Goal: Task Accomplishment & Management: Use online tool/utility

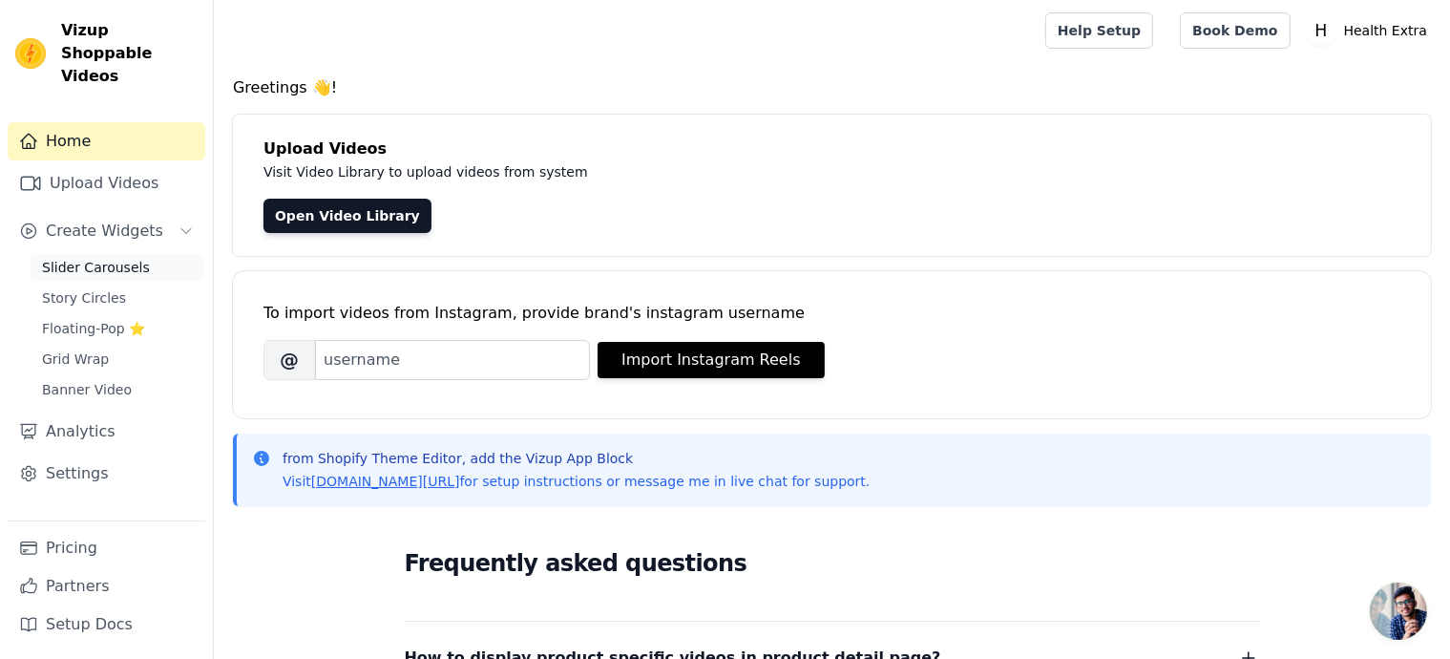
click at [118, 254] on link "Slider Carousels" at bounding box center [118, 267] width 175 height 27
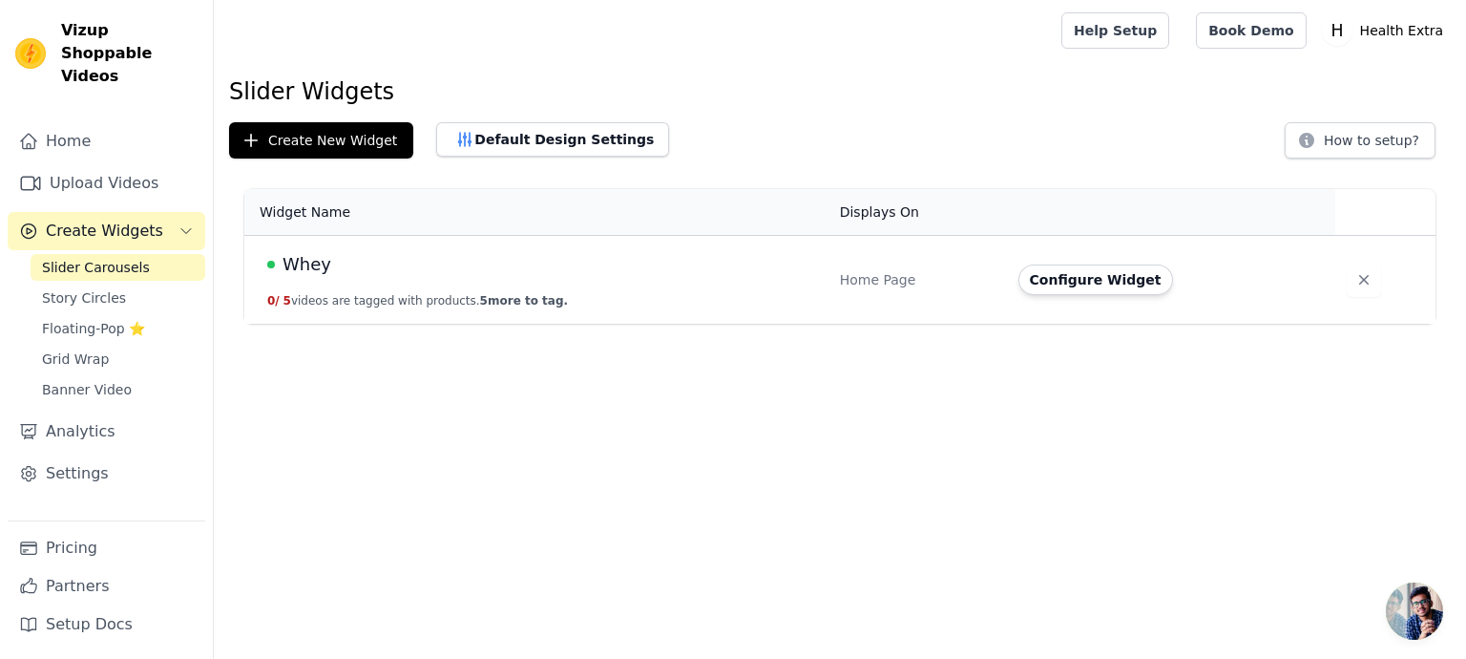
click at [628, 266] on div "Whey" at bounding box center [542, 264] width 550 height 27
click at [1077, 284] on button "Configure Widget" at bounding box center [1095, 279] width 155 height 31
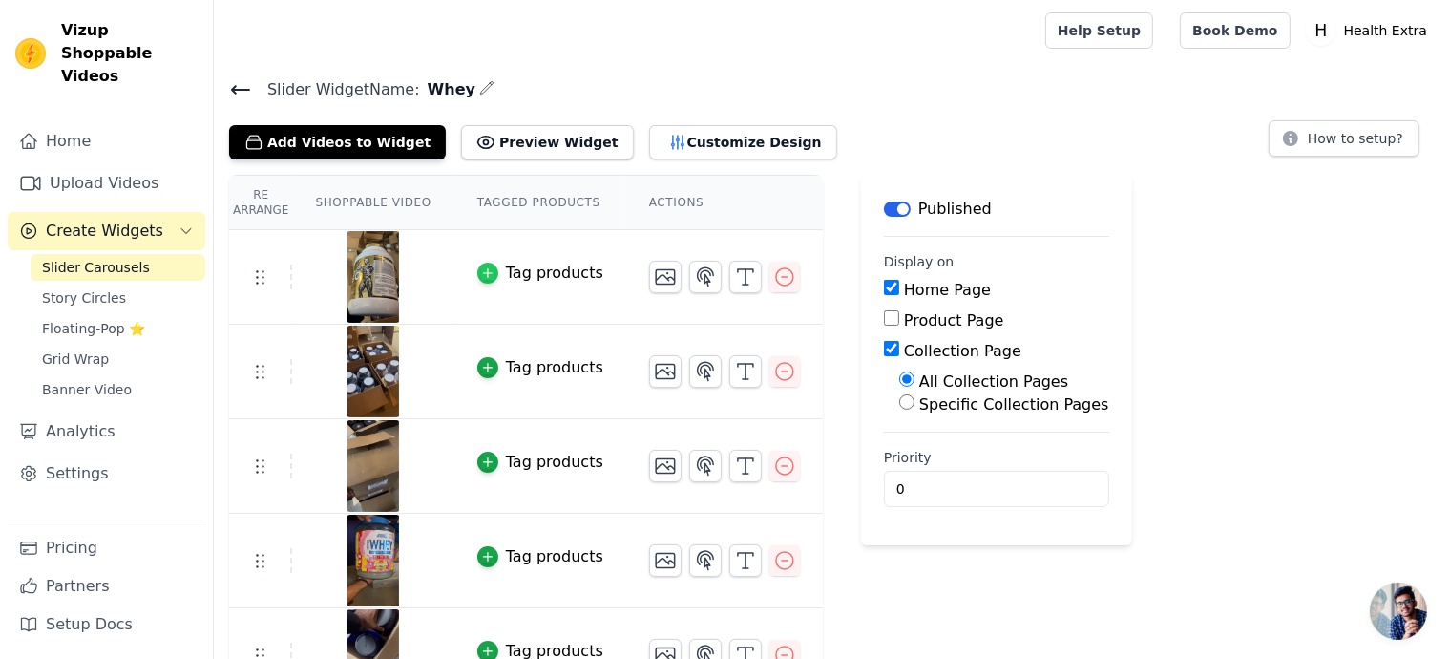
click at [481, 267] on icon "button" at bounding box center [487, 272] width 13 height 13
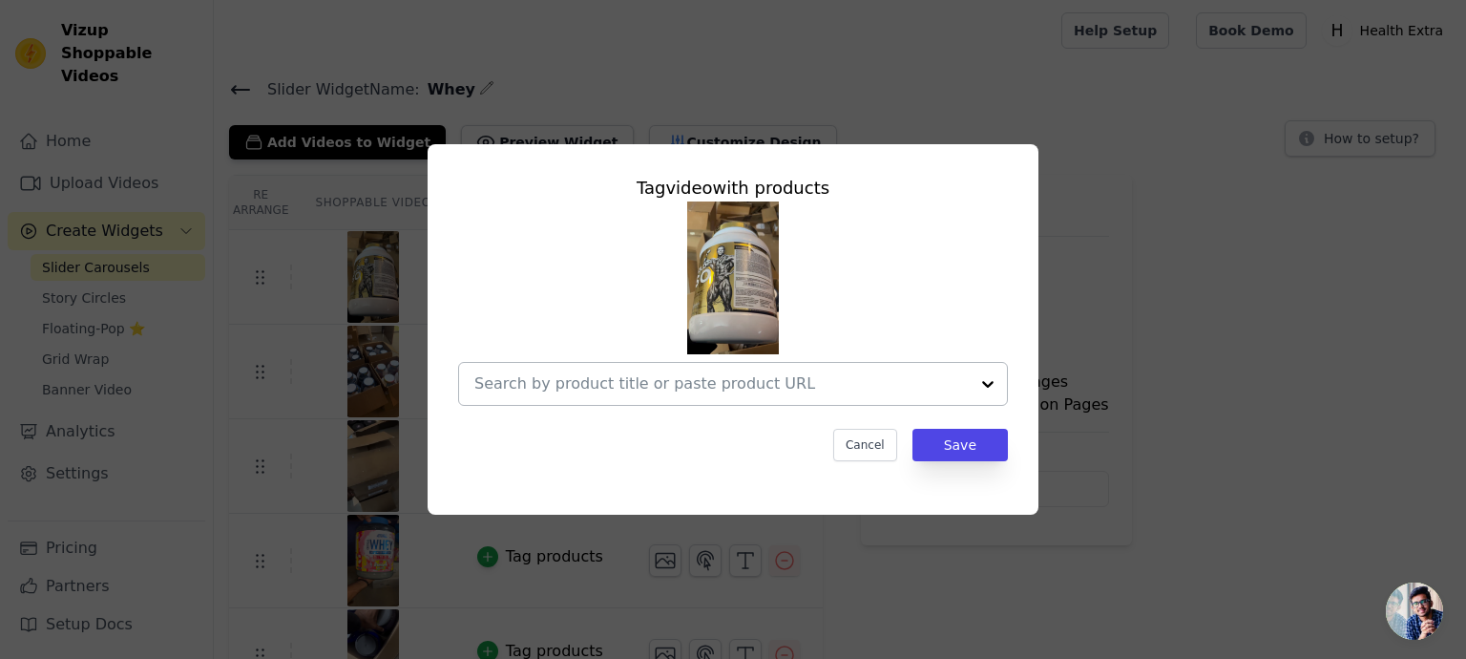
click at [615, 389] on input "text" at bounding box center [721, 383] width 494 height 23
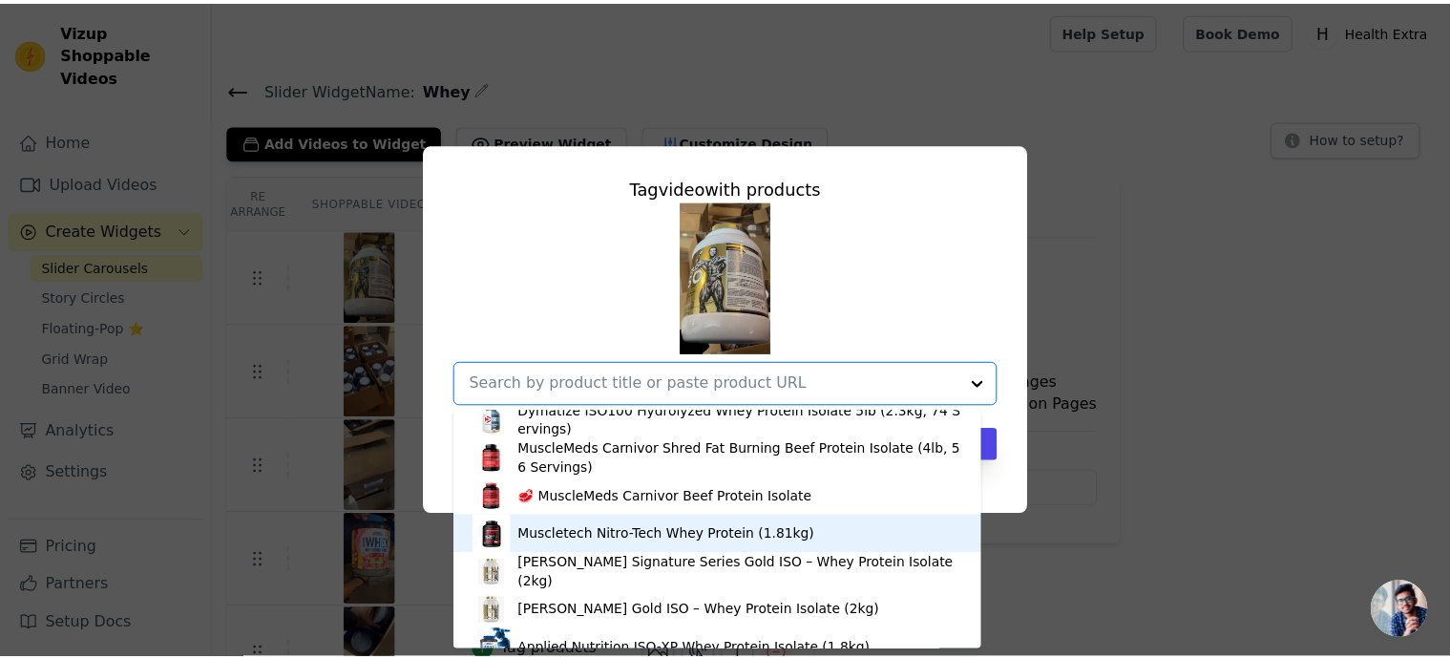
scroll to position [603, 0]
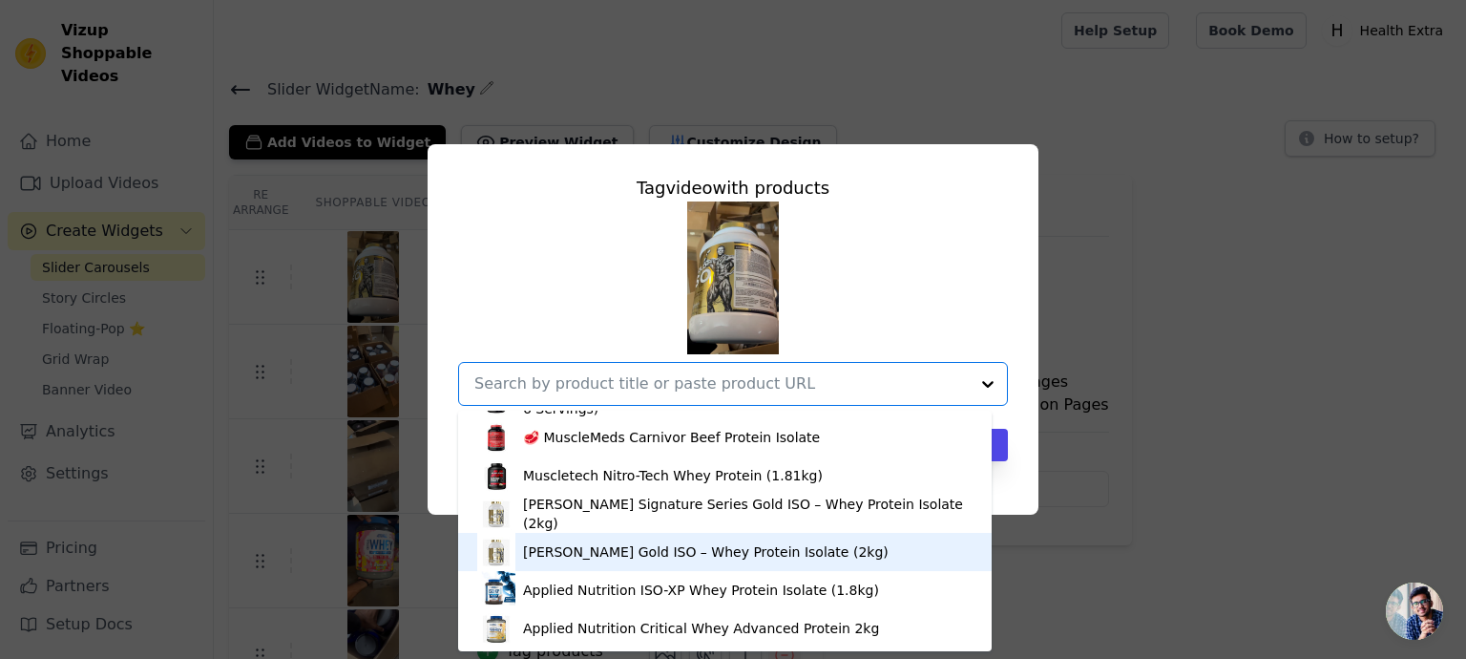
click at [626, 556] on div "[PERSON_NAME] Gold ISO – Whey Protein Isolate (2kg)" at bounding box center [706, 551] width 366 height 19
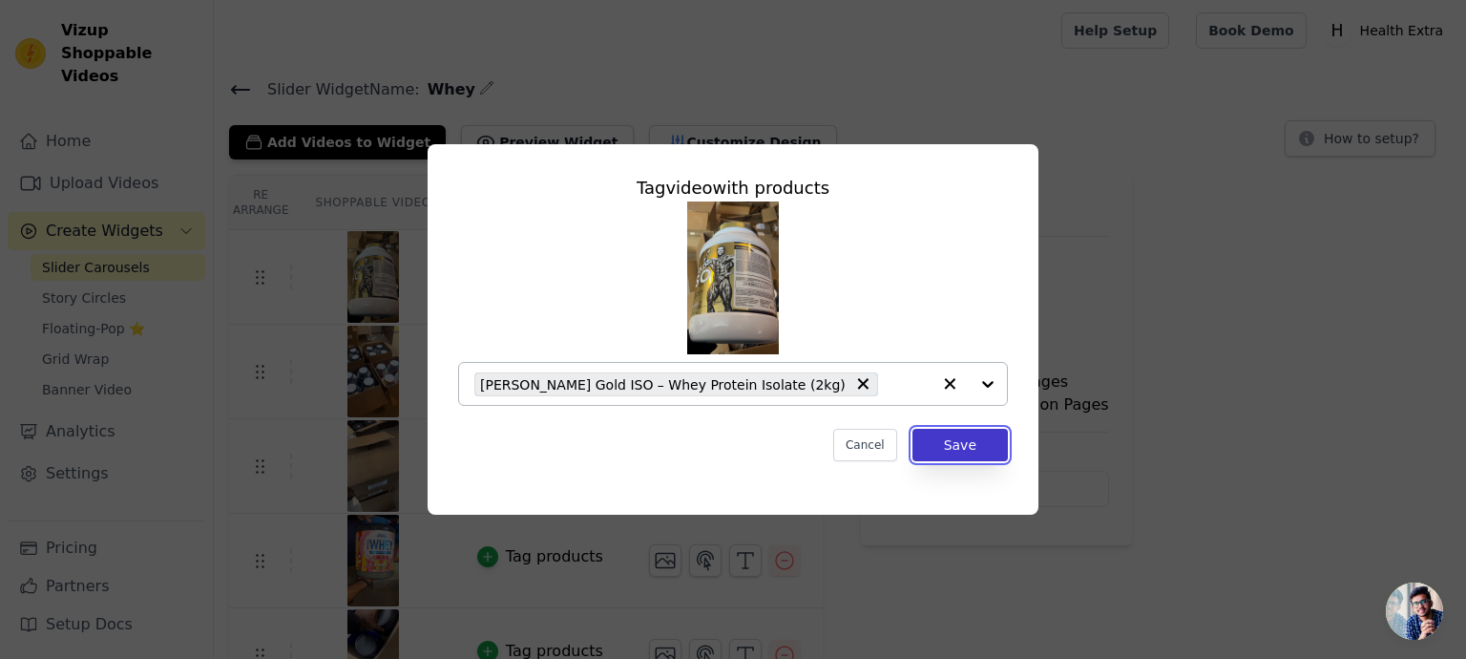
click at [934, 454] on button "Save" at bounding box center [959, 445] width 95 height 32
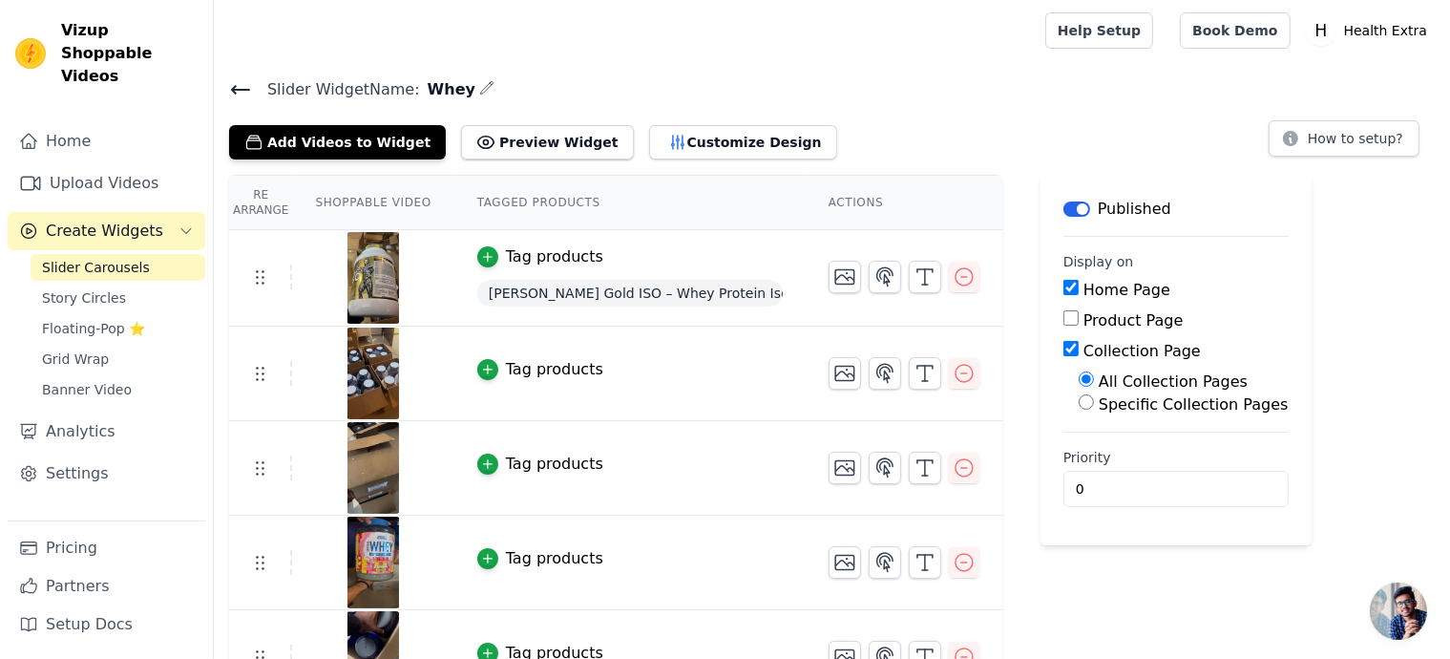
scroll to position [43, 0]
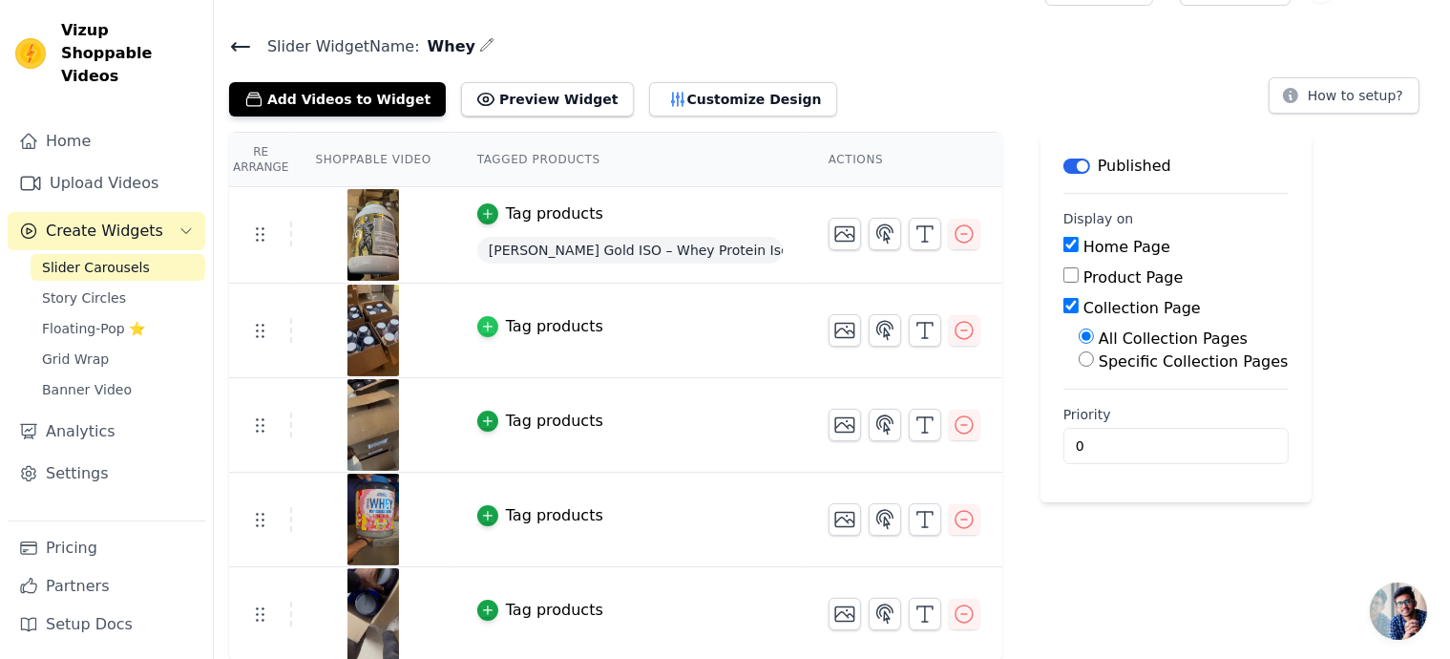
click at [482, 325] on div "button" at bounding box center [487, 326] width 21 height 21
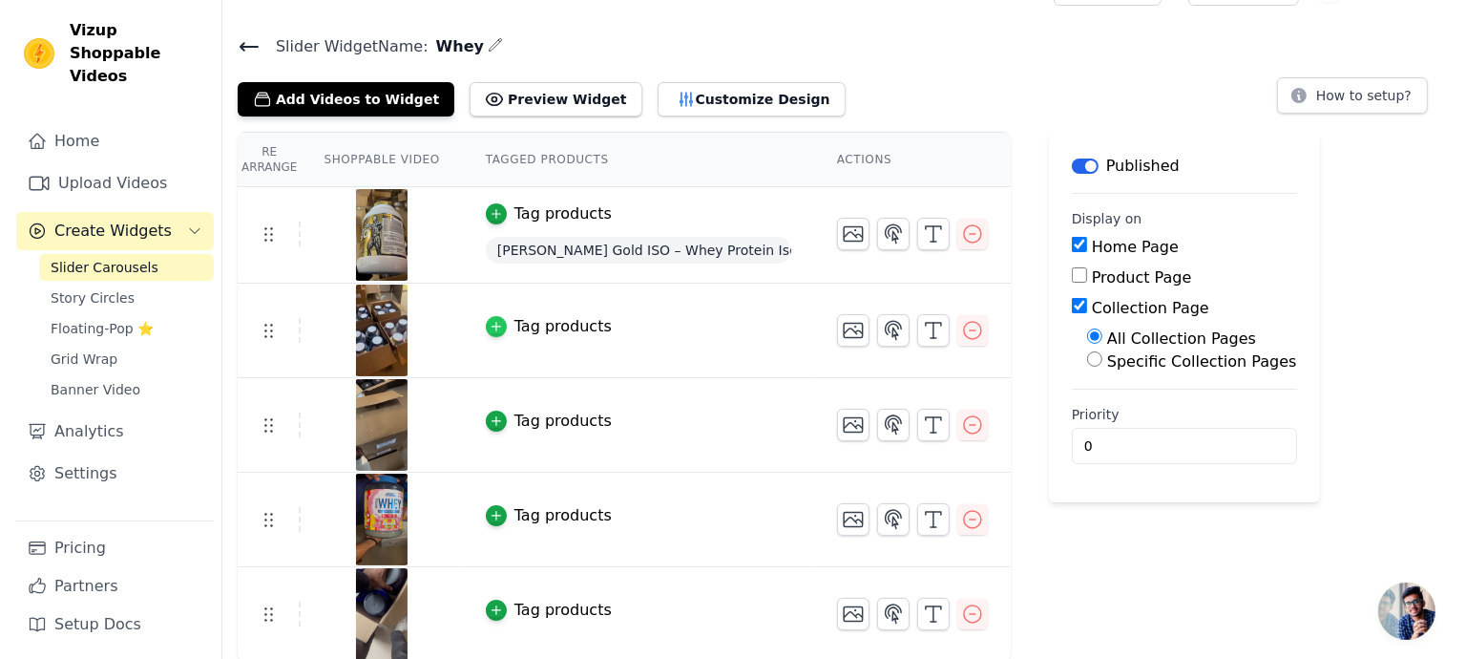
scroll to position [0, 0]
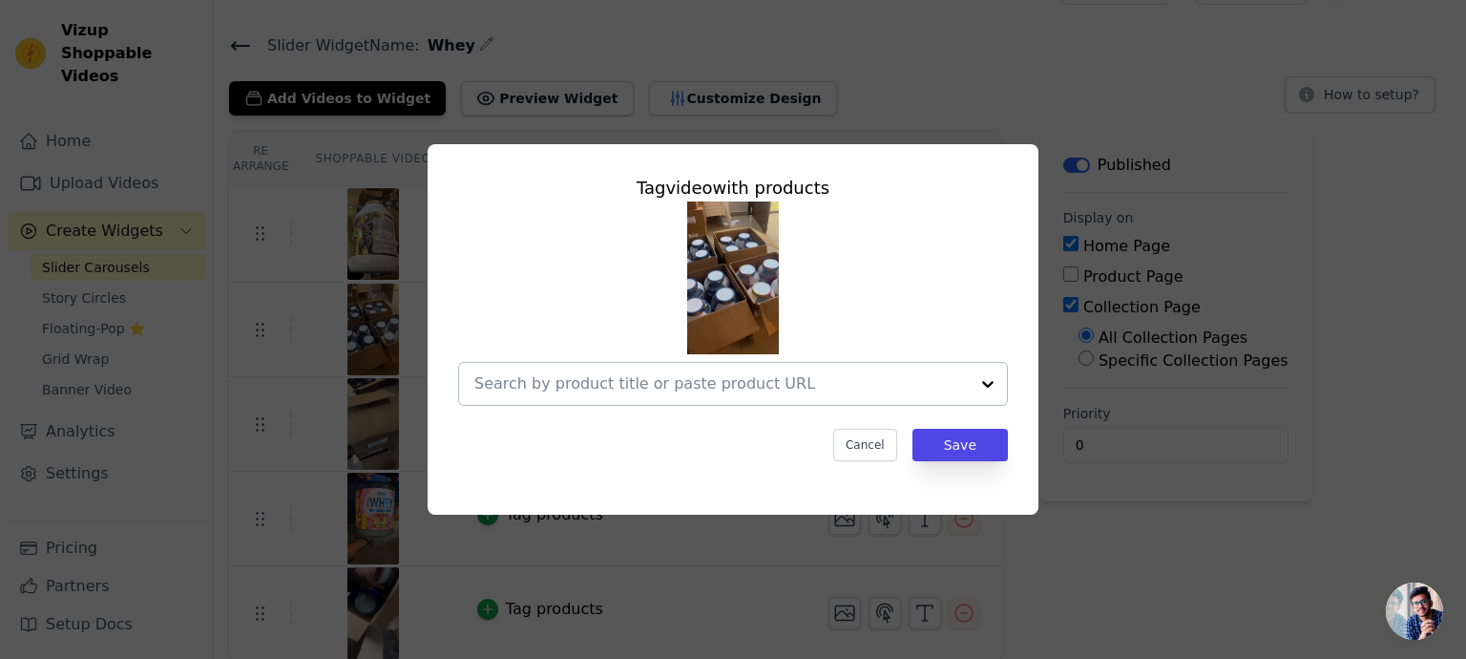
click at [779, 392] on input "text" at bounding box center [721, 383] width 494 height 23
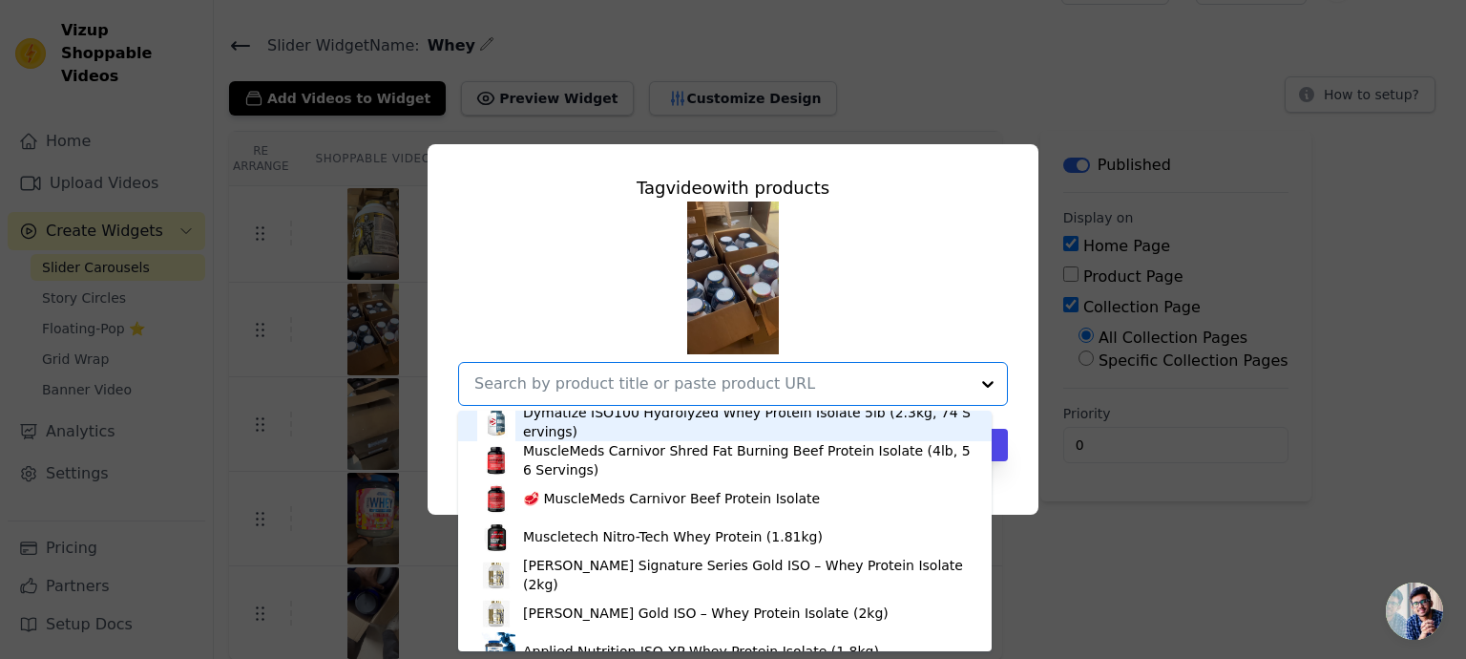
scroll to position [535, 0]
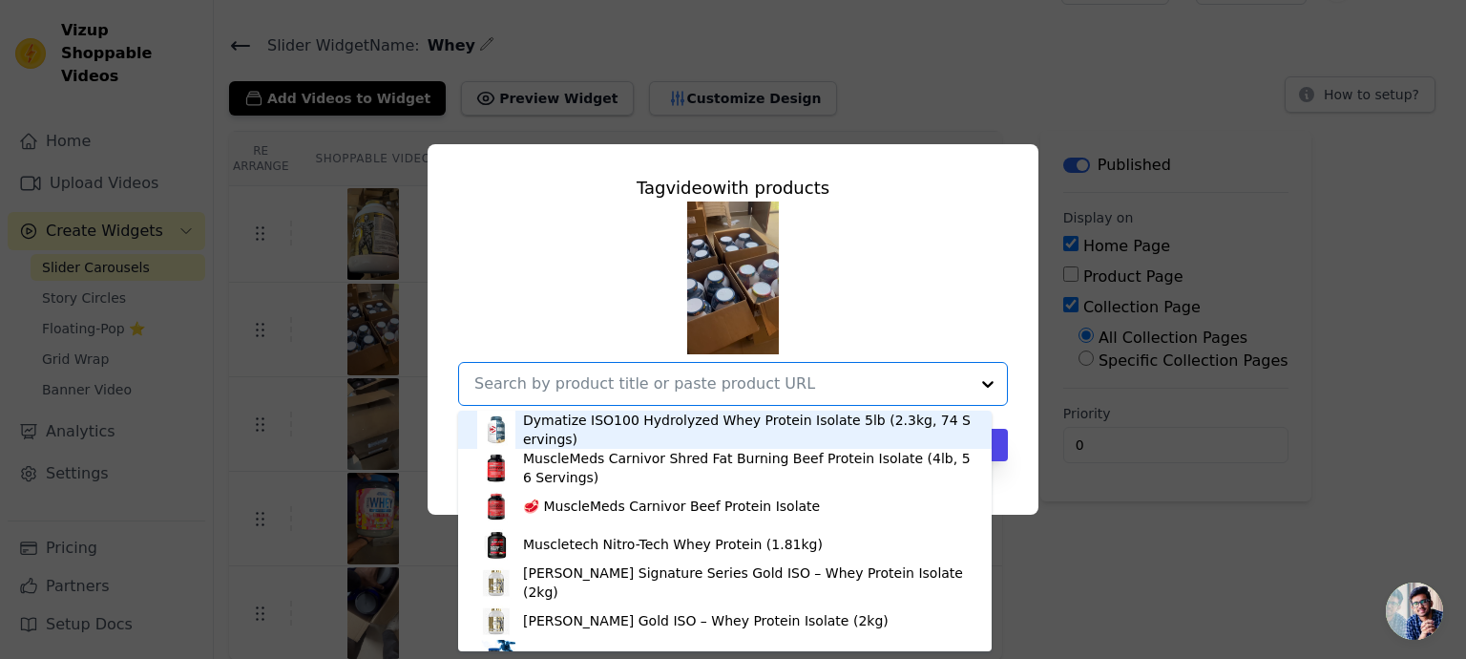
click at [618, 436] on div "Dymatize ISO100 Hydrolyzed Whey Protein Isolate 5lb (2.3kg, 74 Servings)" at bounding box center [748, 429] width 450 height 38
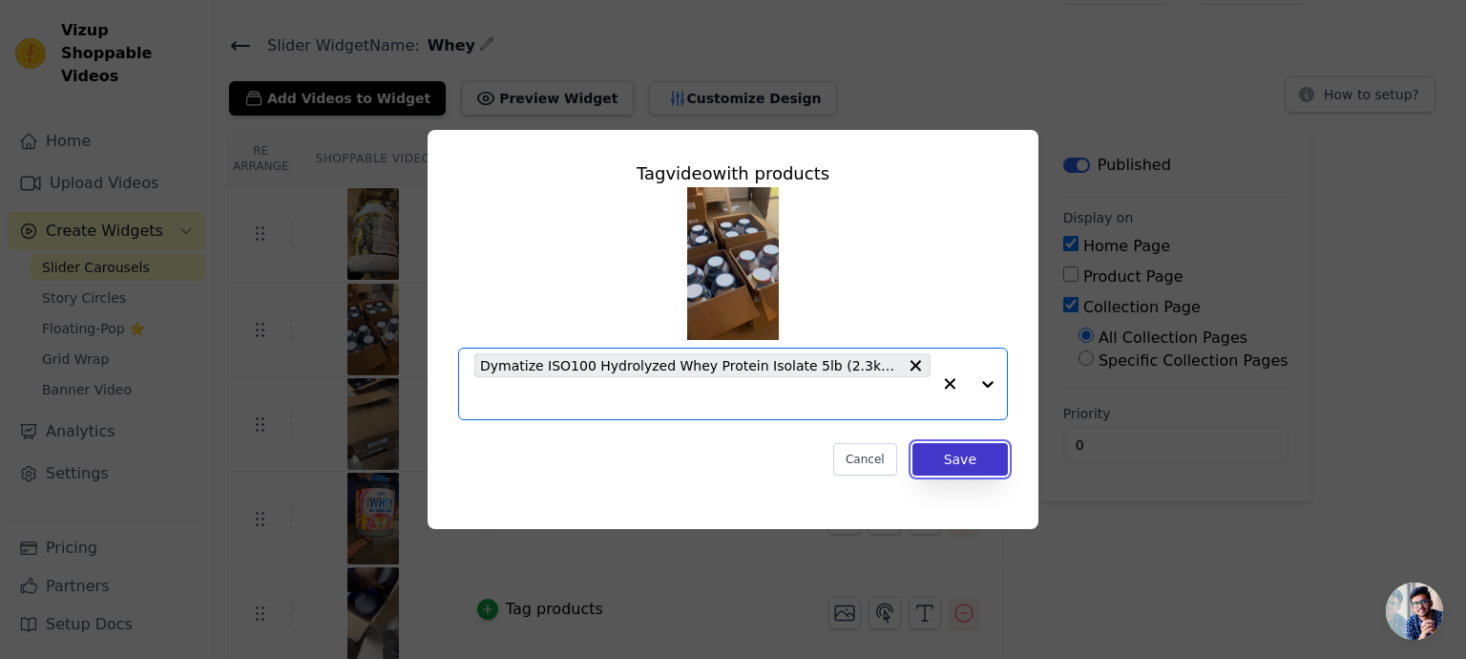
click at [939, 459] on button "Save" at bounding box center [959, 459] width 95 height 32
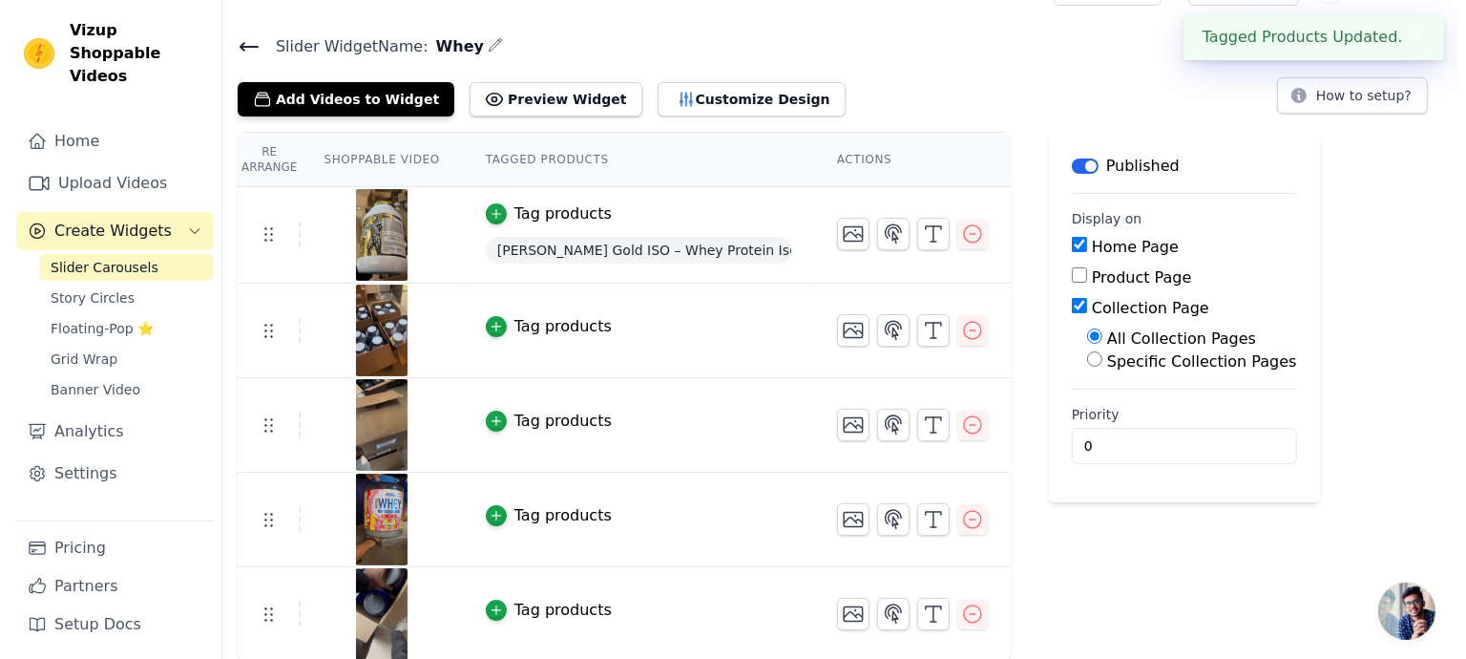
scroll to position [0, 0]
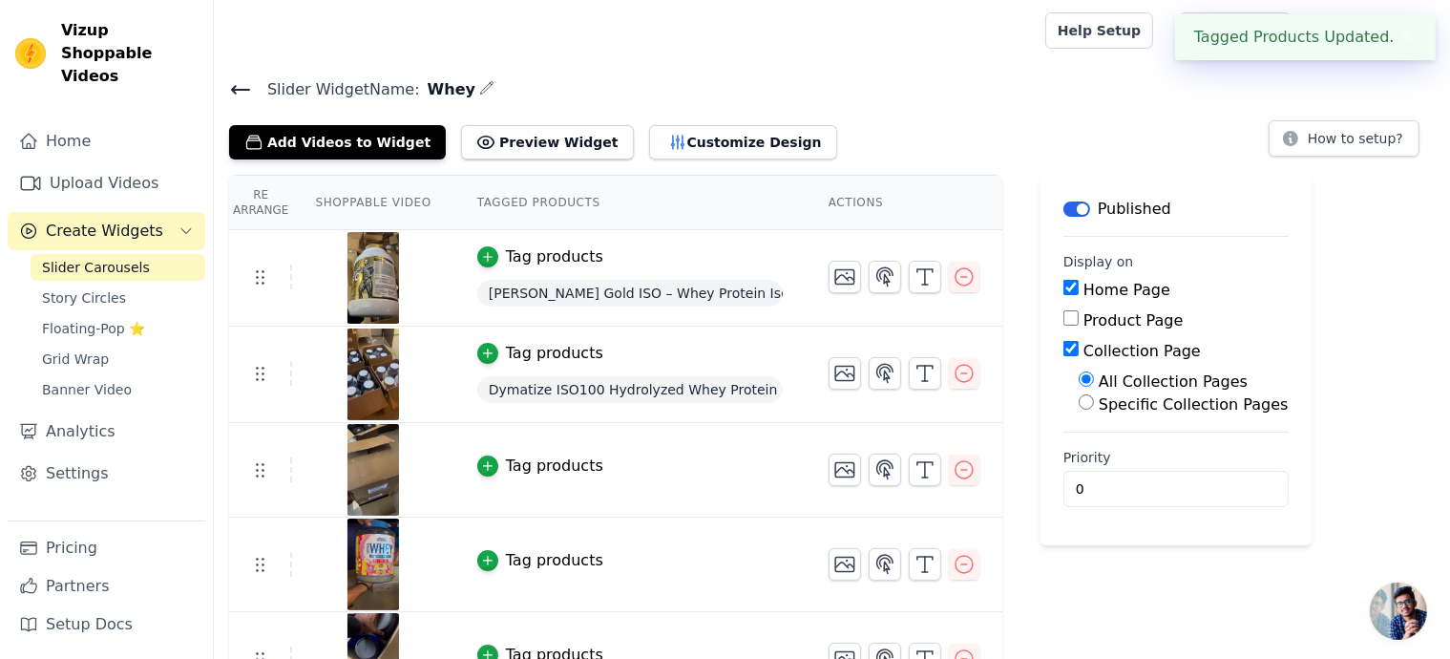
click at [490, 465] on button "Tag products" at bounding box center [540, 465] width 126 height 23
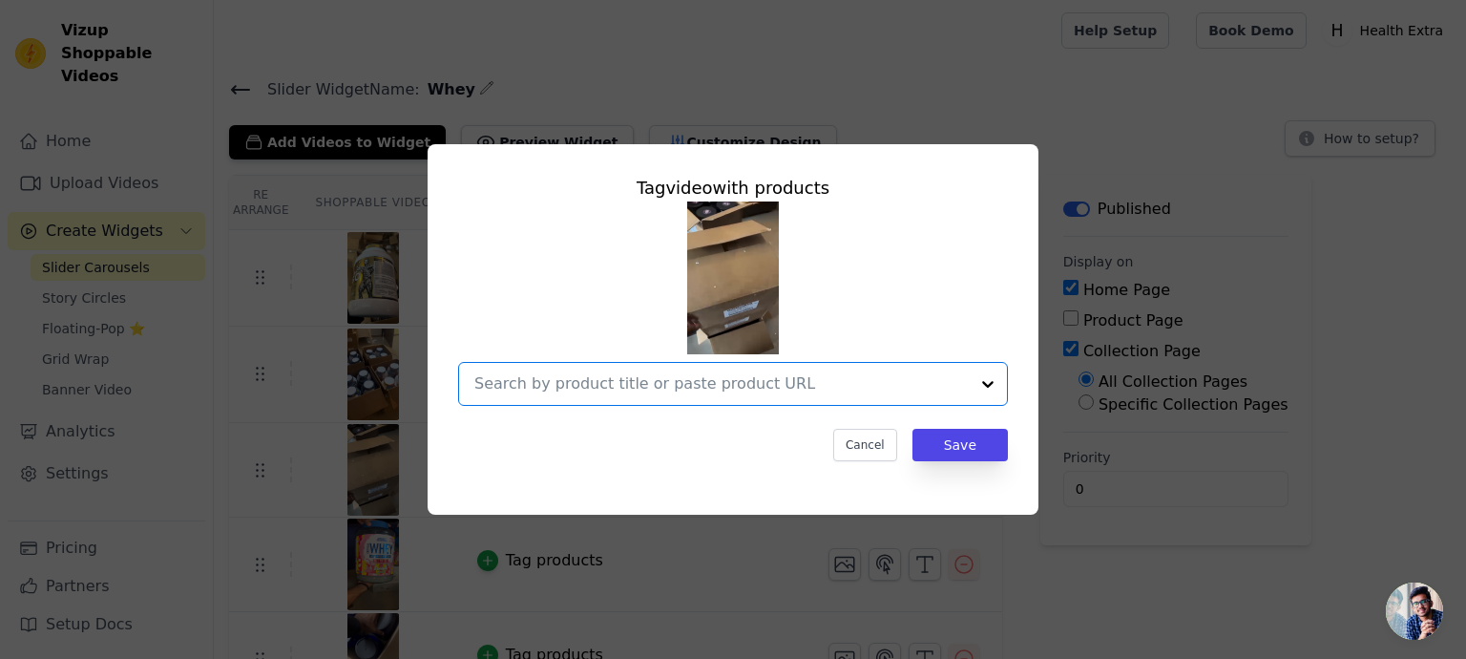
click at [640, 386] on input "text" at bounding box center [721, 383] width 494 height 23
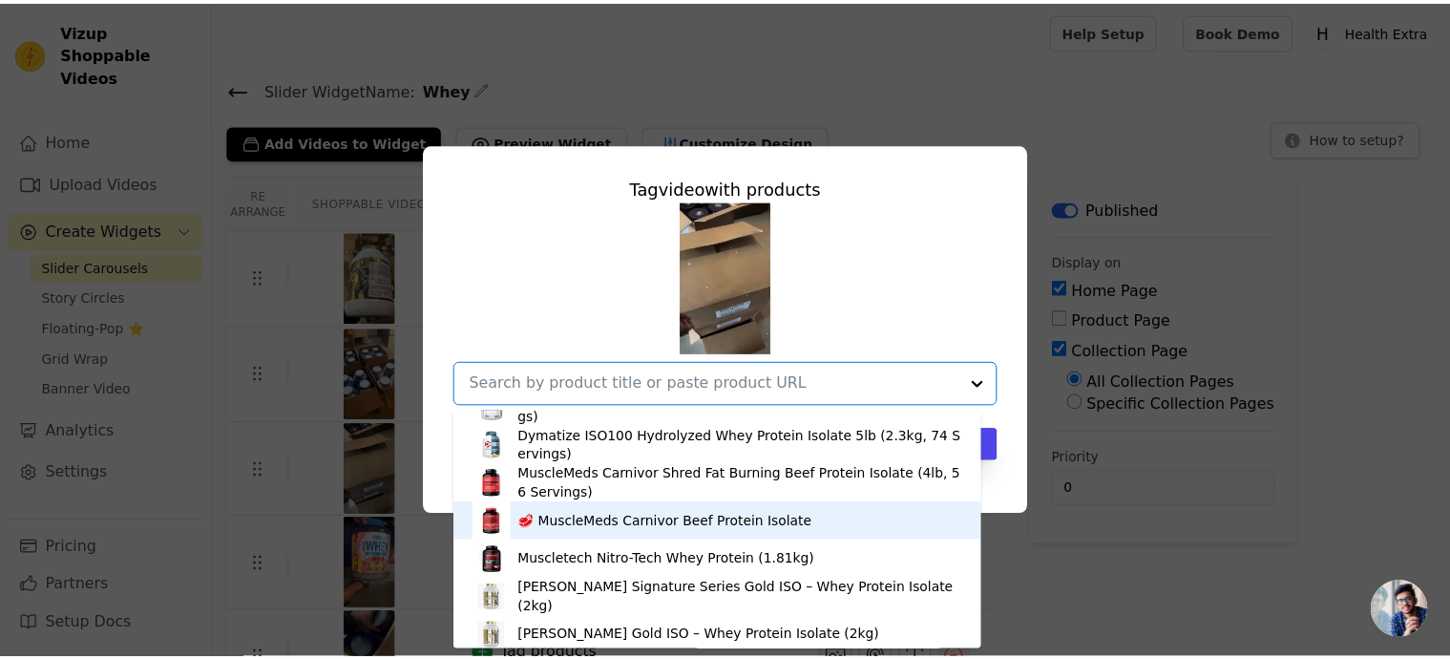
scroll to position [519, 0]
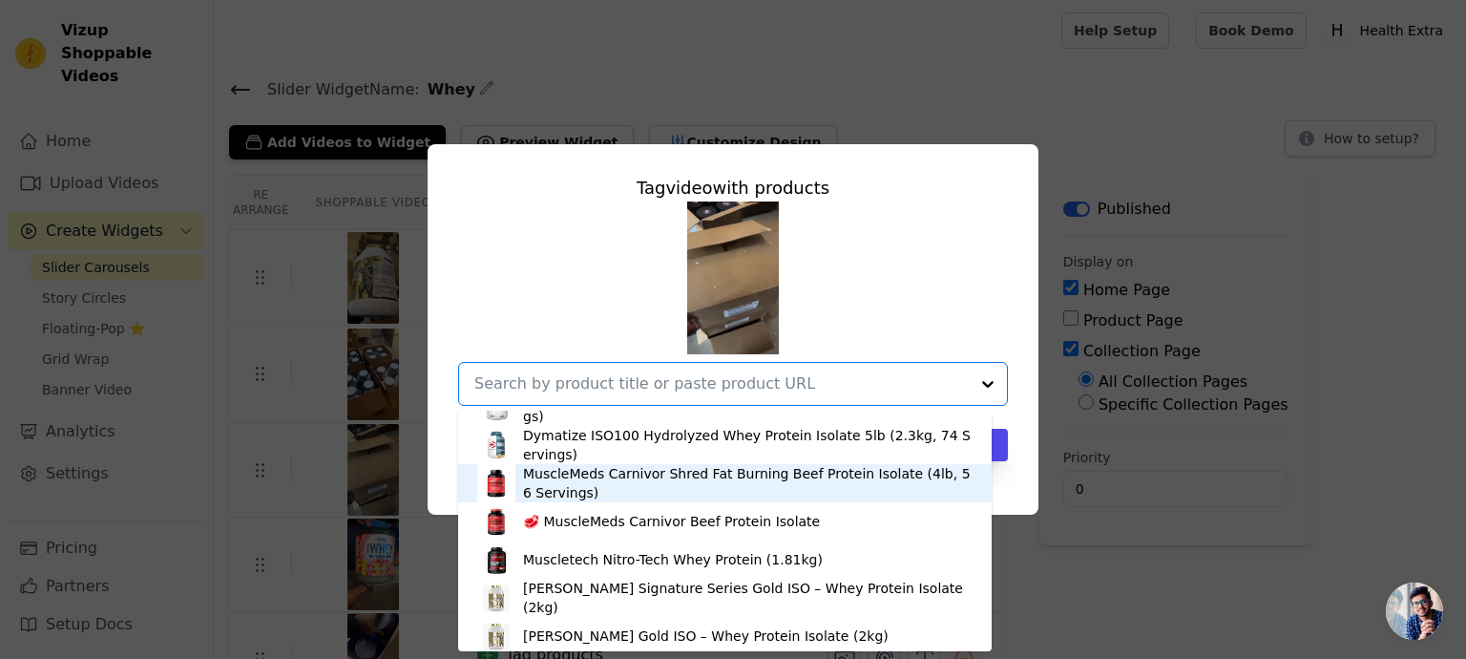
click at [611, 485] on div "MuscleMeds Carnivor Shred Fat Burning Beef Protein Isolate (4lb, 56 Servings)" at bounding box center [748, 483] width 450 height 38
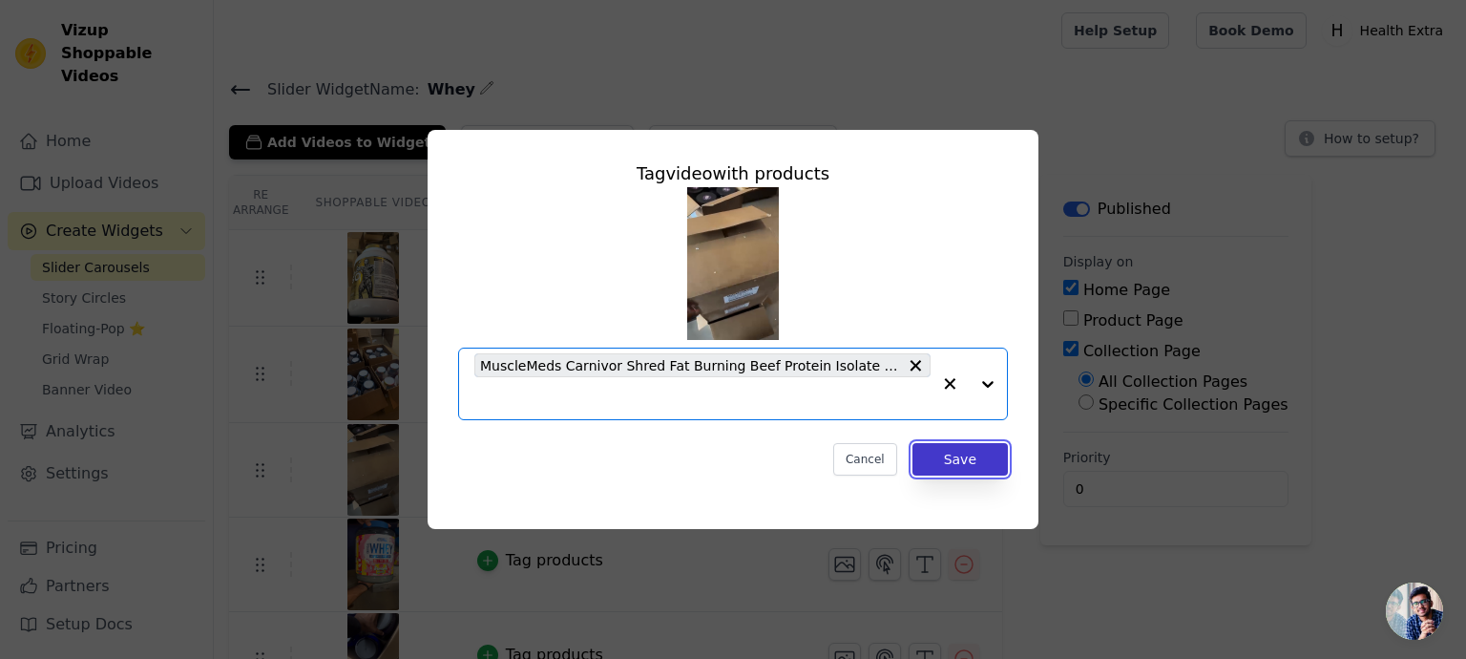
click at [944, 455] on button "Save" at bounding box center [959, 459] width 95 height 32
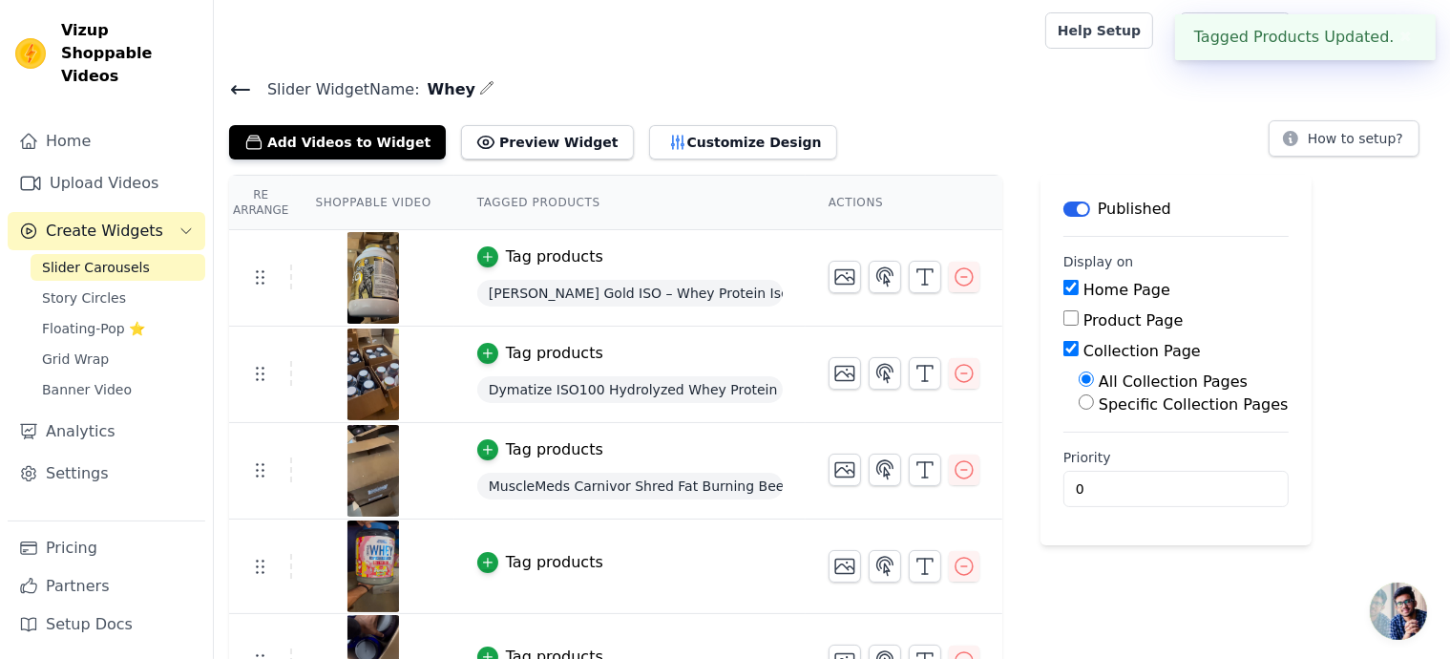
scroll to position [47, 0]
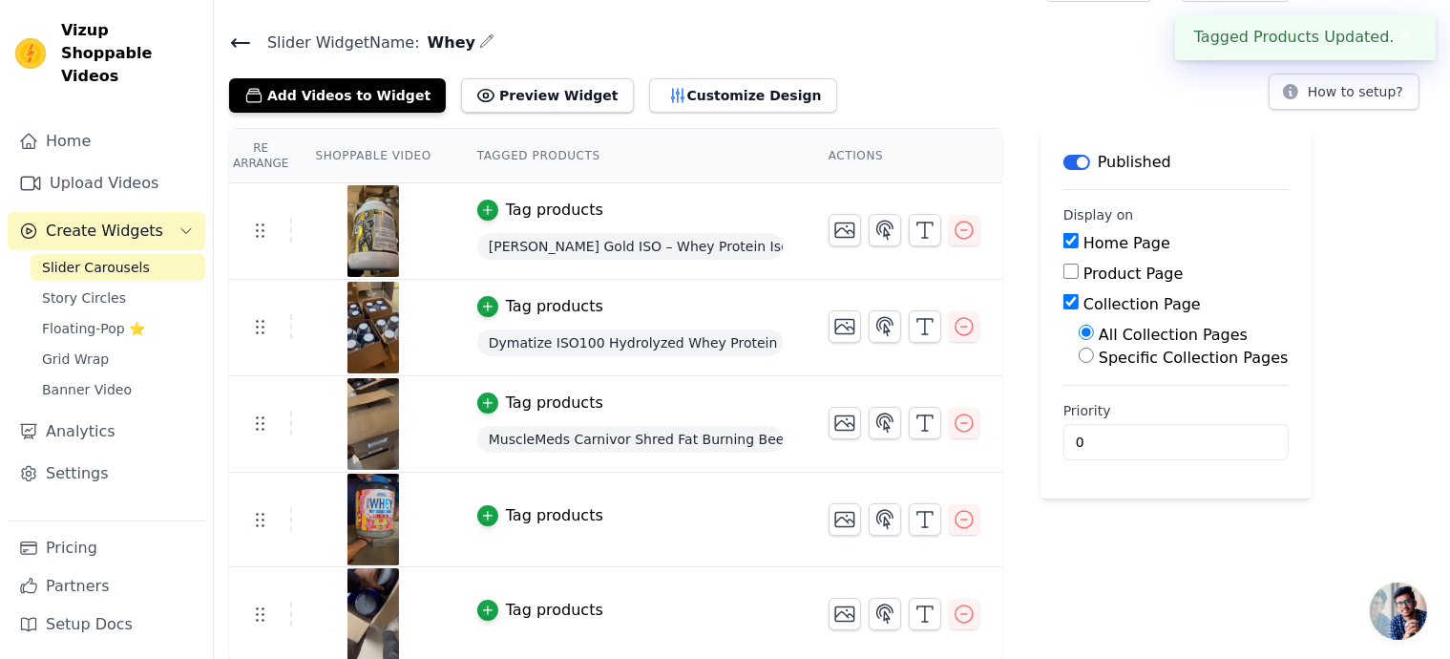
click at [523, 514] on div "Tag products" at bounding box center [554, 515] width 97 height 23
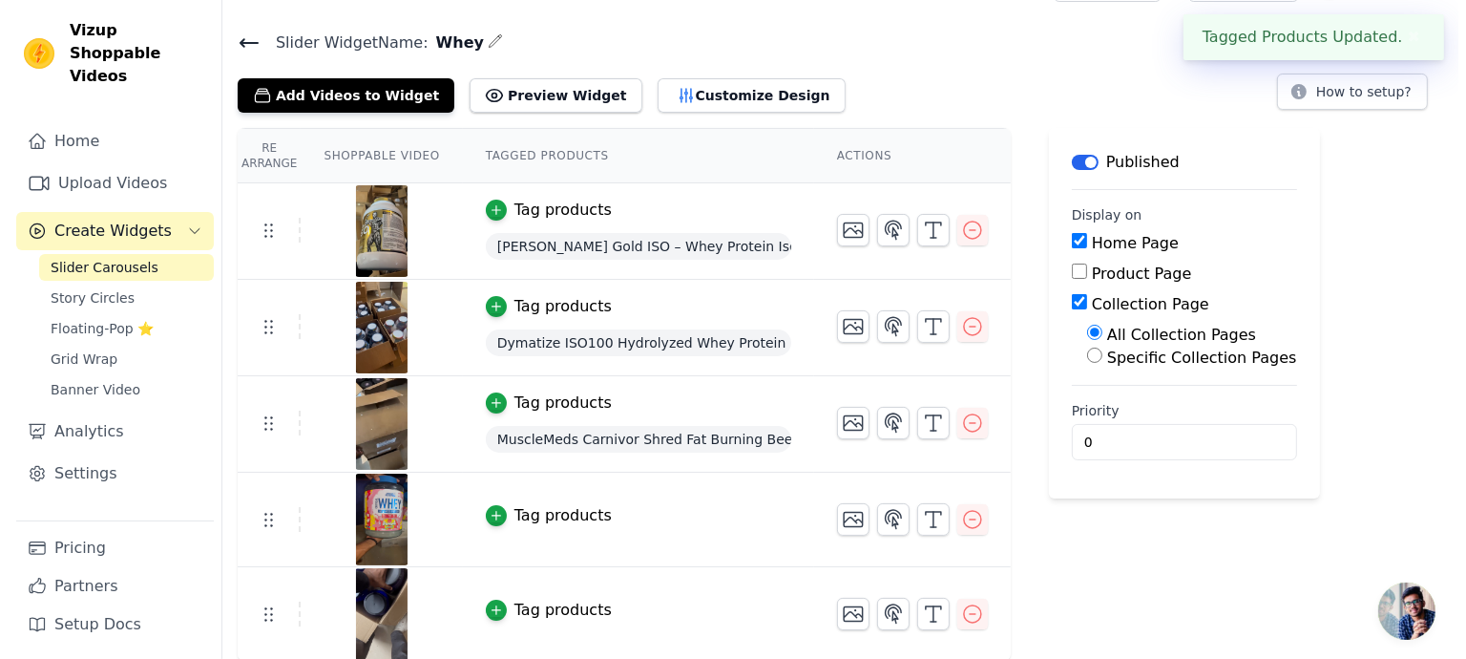
scroll to position [0, 0]
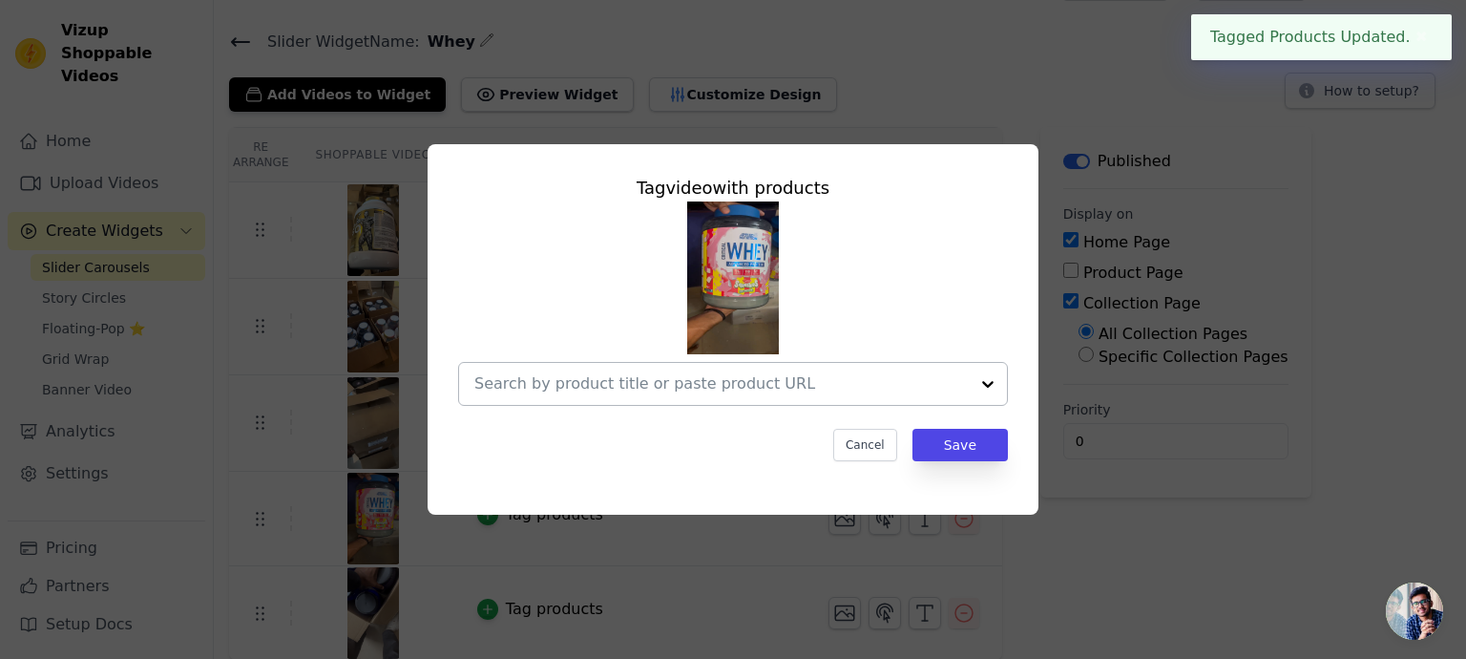
click at [800, 403] on div at bounding box center [721, 384] width 494 height 42
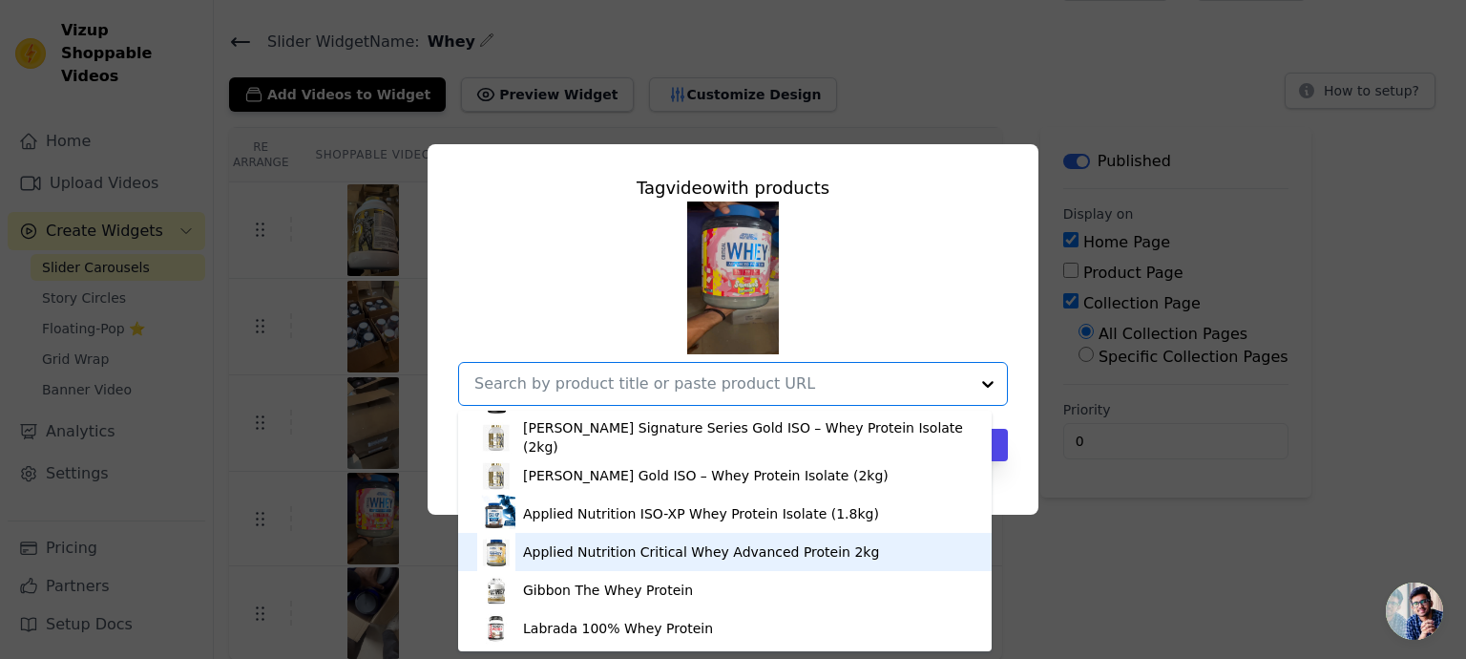
scroll to position [681, 0]
click at [603, 541] on div "Applied Nutrition Critical Whey Advanced Protein 2kg" at bounding box center [701, 550] width 356 height 19
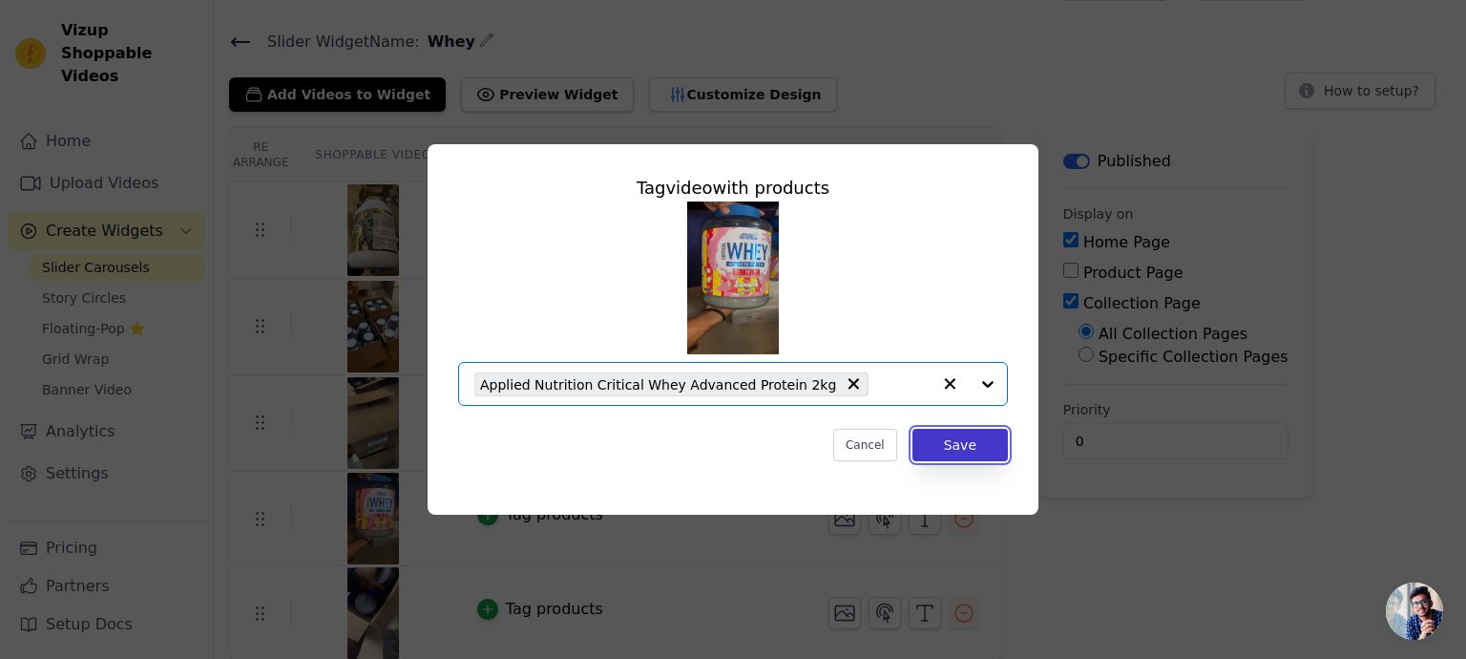
click at [977, 436] on button "Save" at bounding box center [959, 445] width 95 height 32
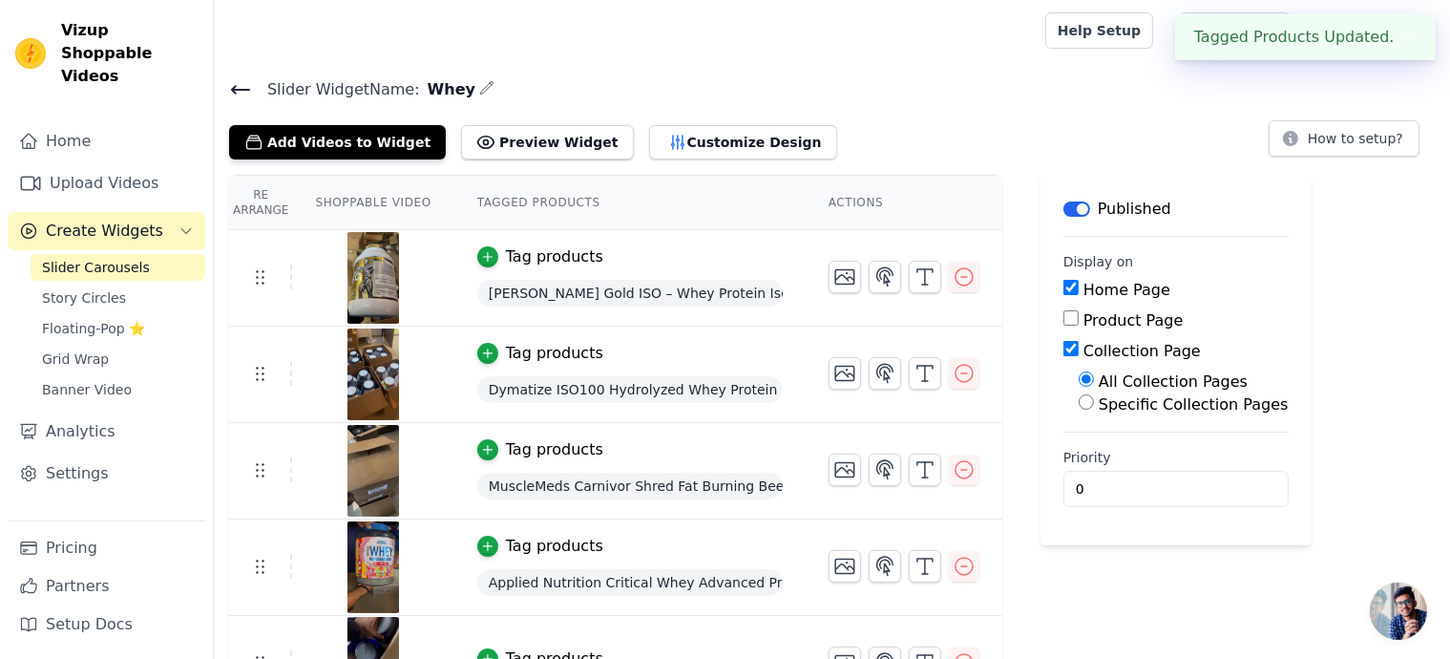
scroll to position [50, 0]
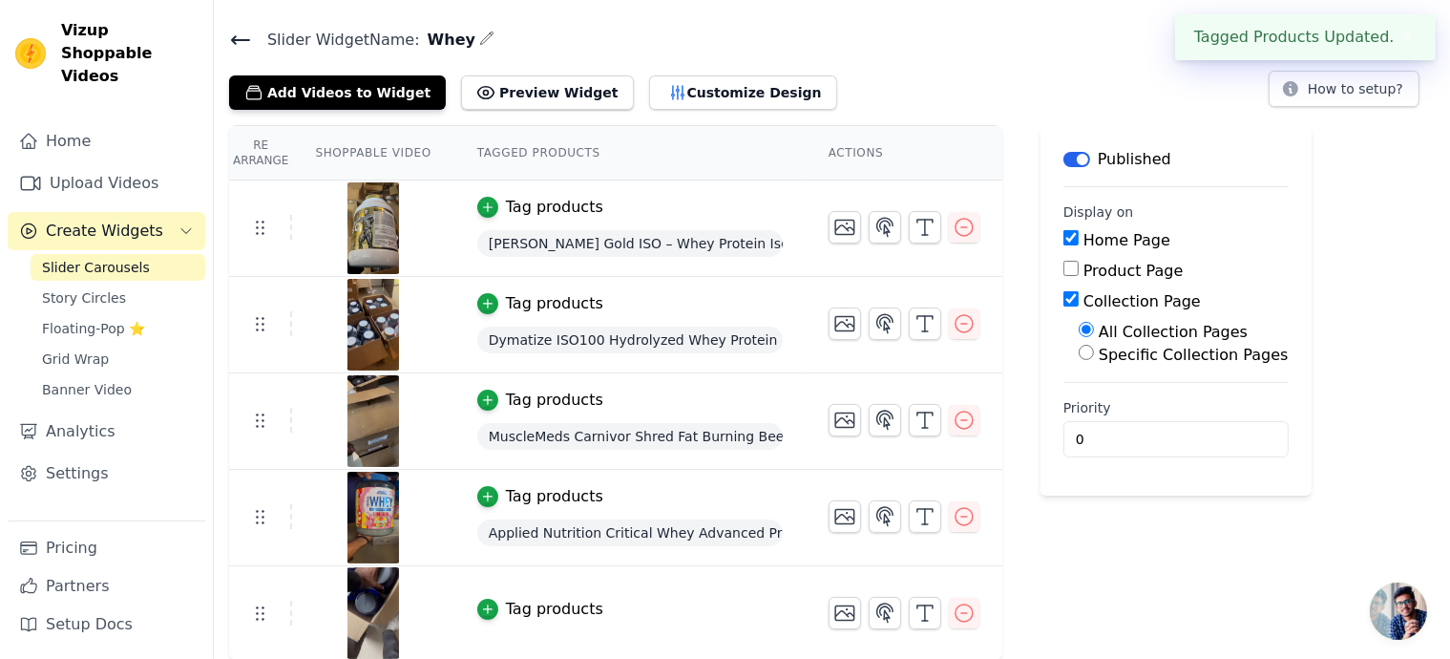
click at [542, 598] on div "Tag products" at bounding box center [554, 609] width 97 height 23
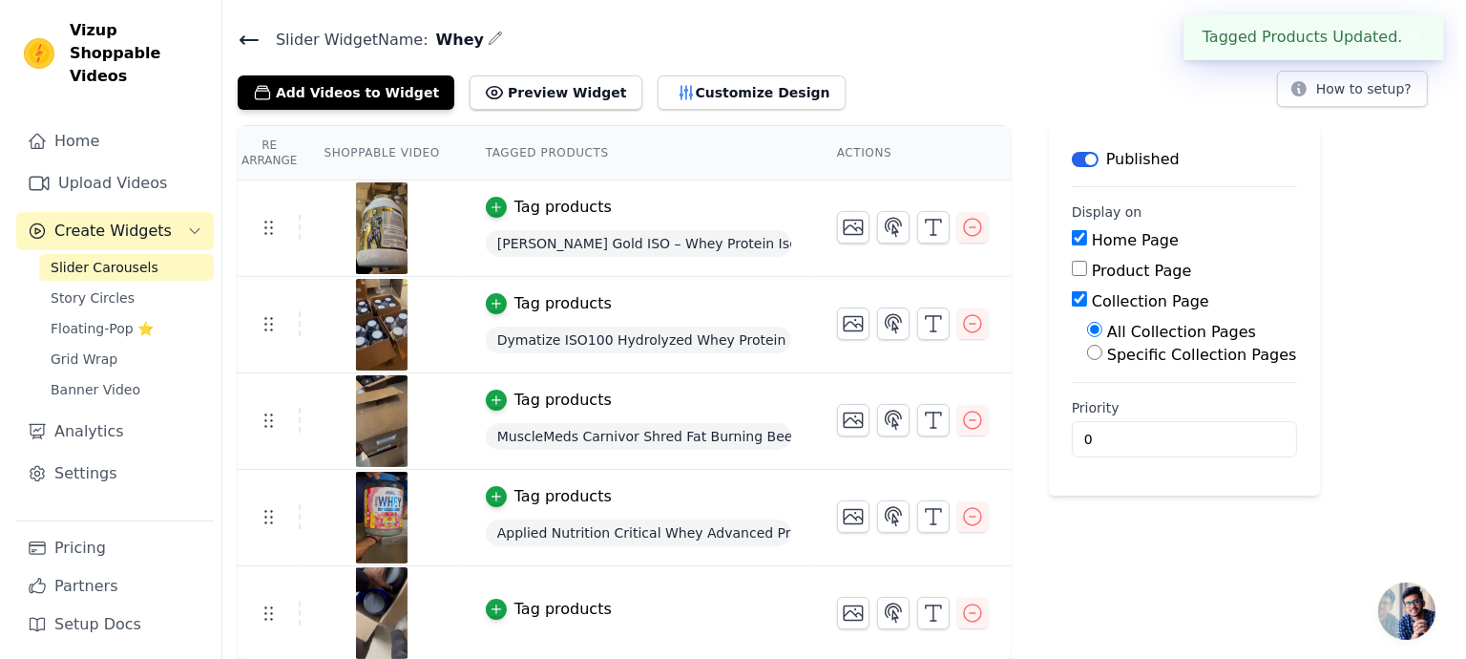
scroll to position [0, 0]
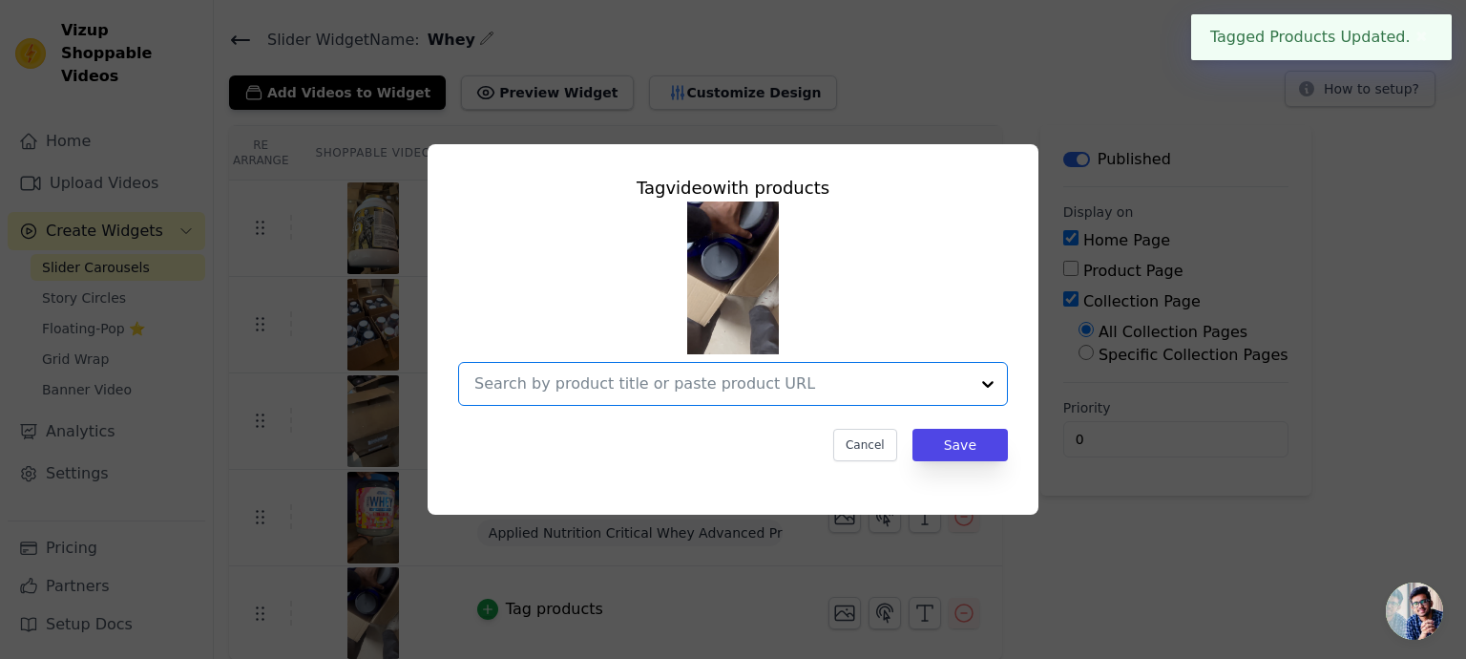
click at [697, 387] on input "text" at bounding box center [721, 383] width 494 height 23
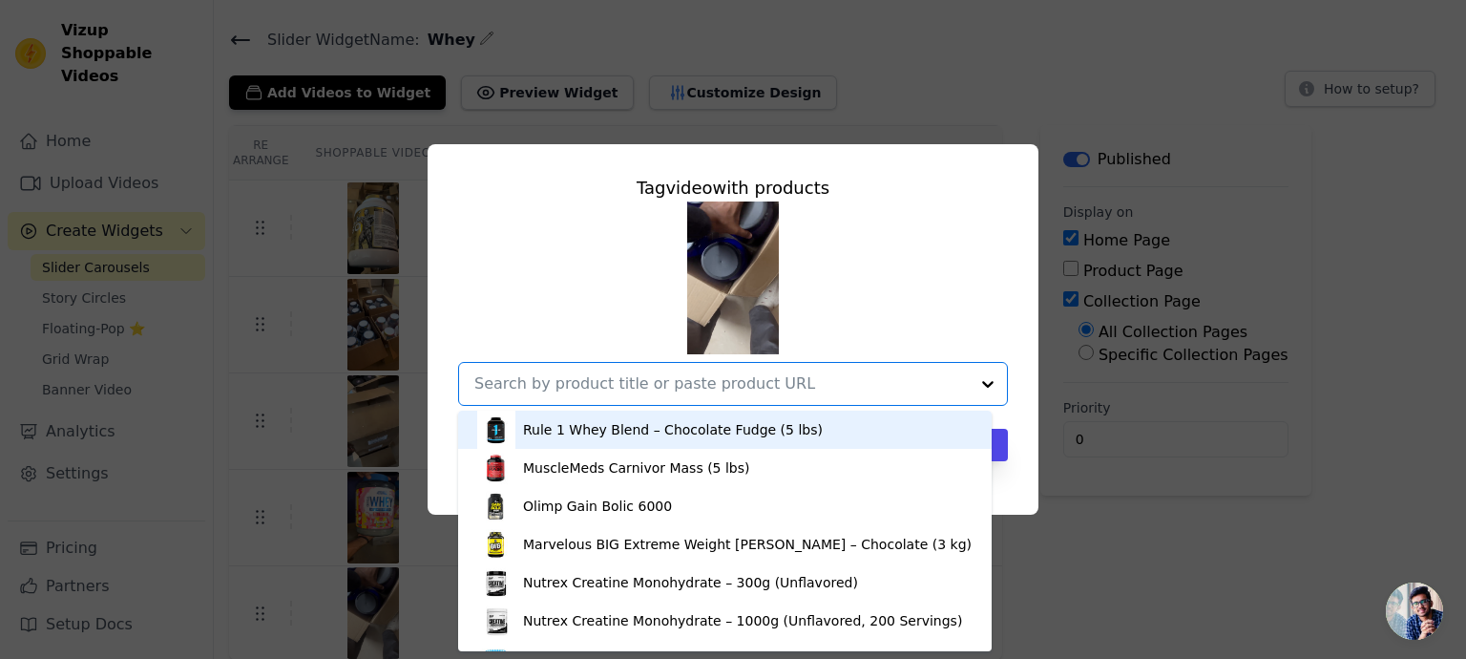
click at [742, 434] on div "Rule 1 Whey Blend – Chocolate Fudge (5 lbs)" at bounding box center [673, 429] width 300 height 19
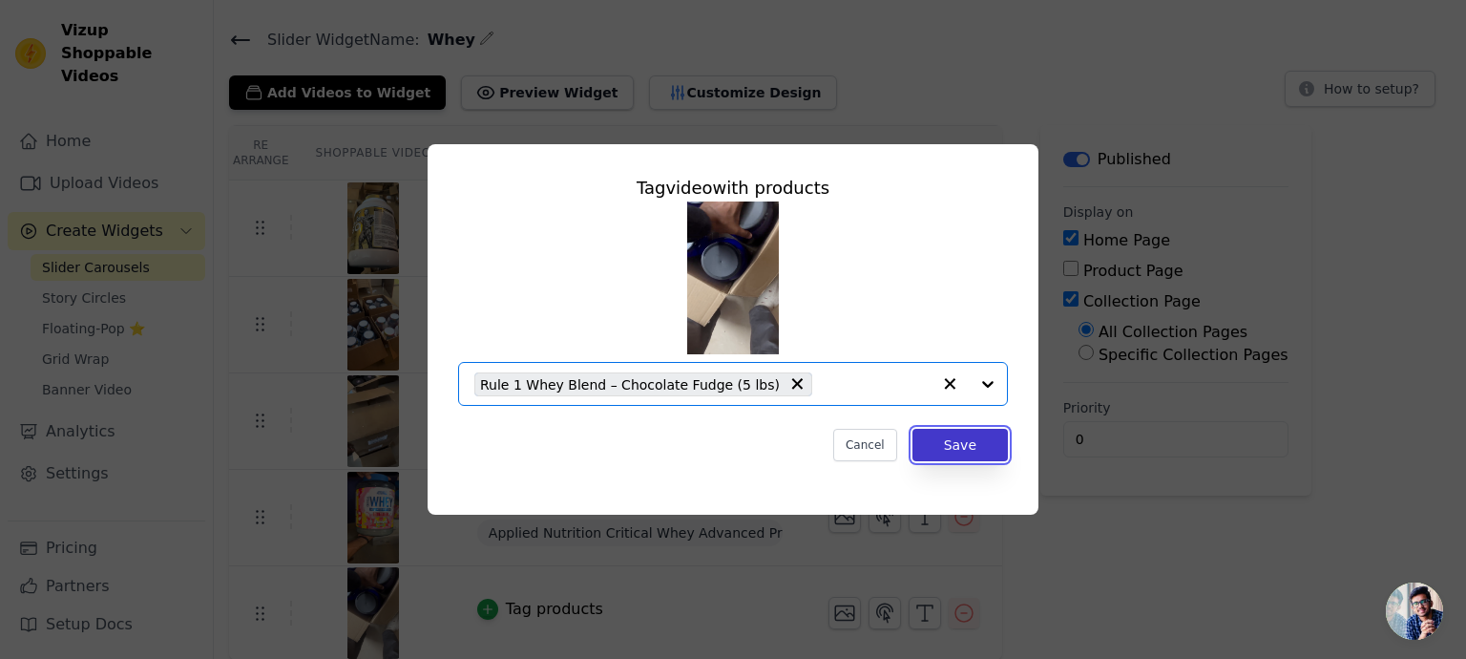
click at [1000, 446] on button "Save" at bounding box center [959, 445] width 95 height 32
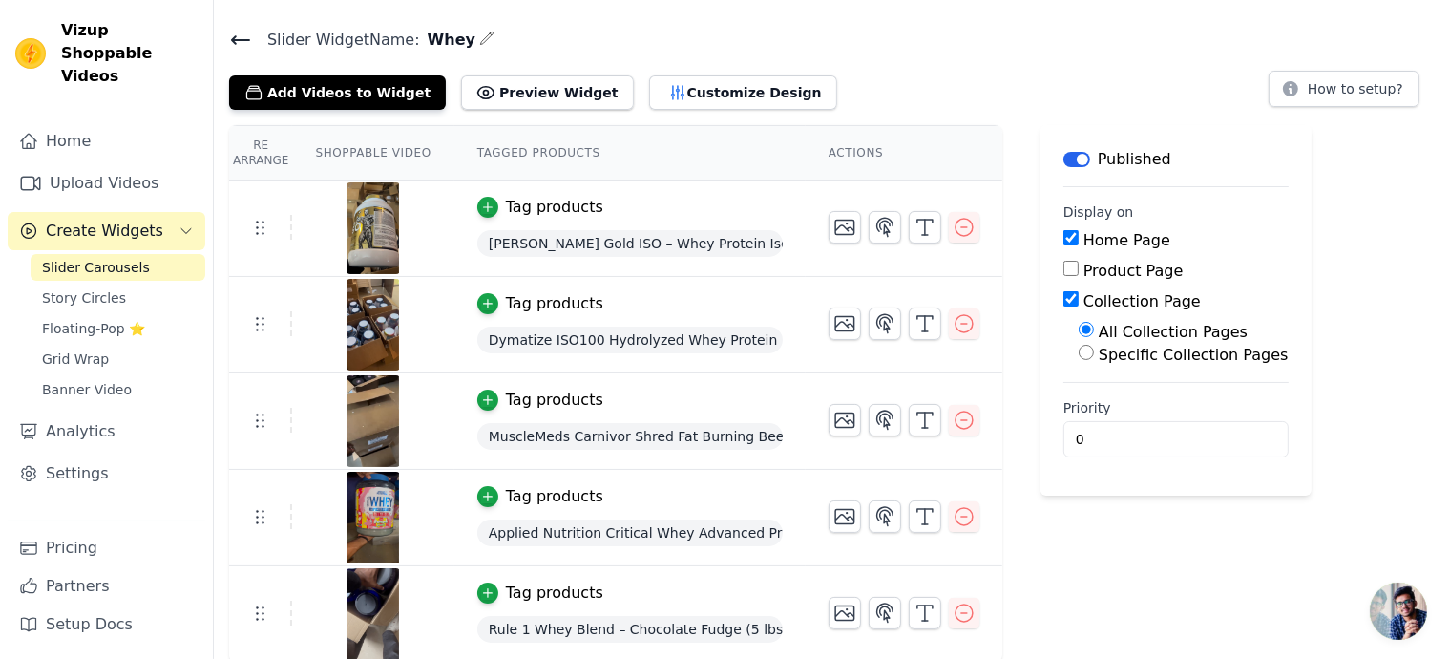
scroll to position [51, 0]
click at [1176, 577] on div "Label Published Display on Home Page Product Page Collection Page All Collectio…" at bounding box center [1175, 392] width 271 height 537
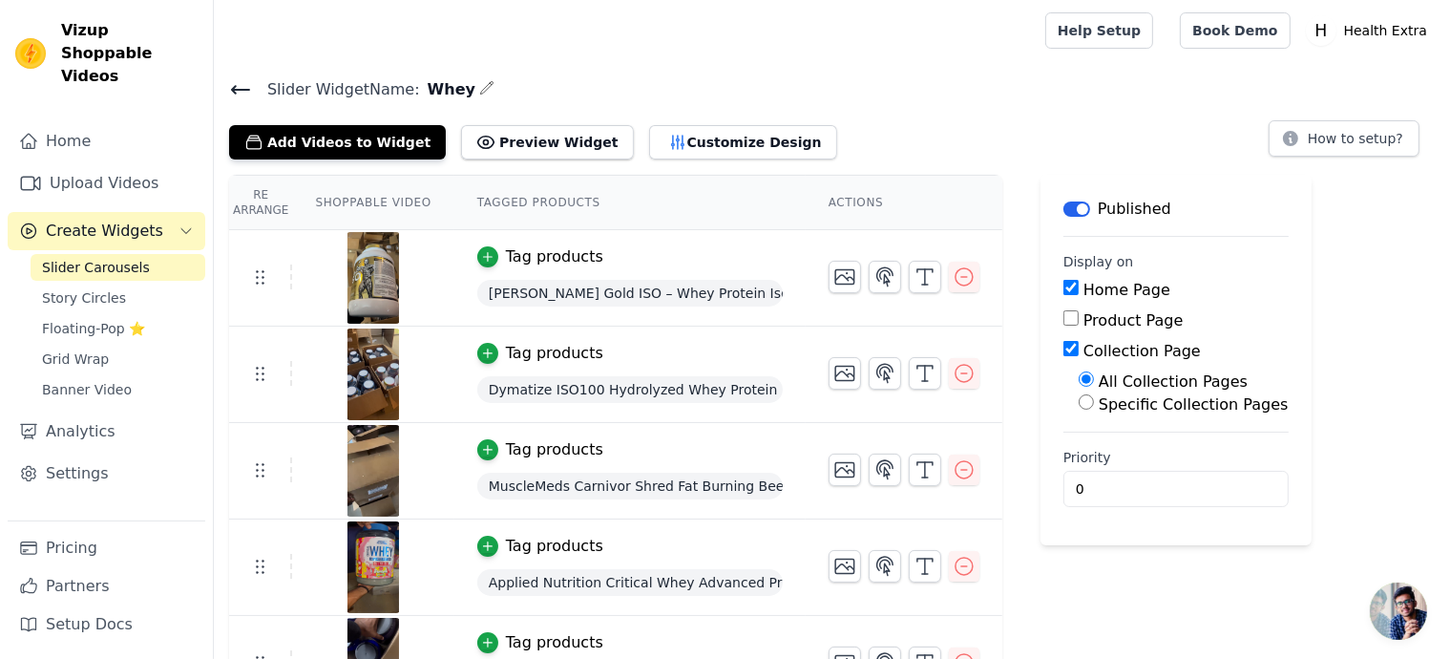
click at [1161, 94] on h4 "Slider Widget Name: Whey" at bounding box center [832, 89] width 1206 height 26
click at [296, 143] on button "Add Videos to Widget" at bounding box center [337, 142] width 217 height 34
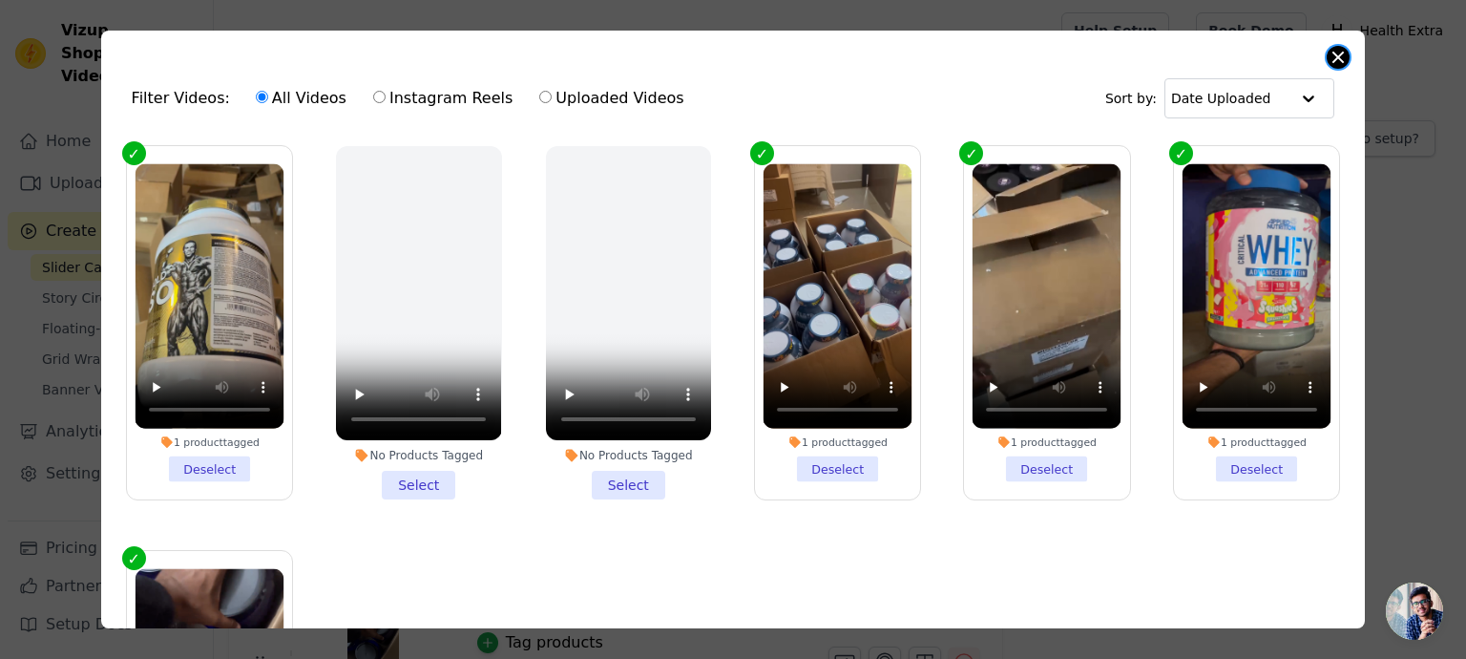
click at [1332, 54] on button "Close modal" at bounding box center [1338, 57] width 23 height 23
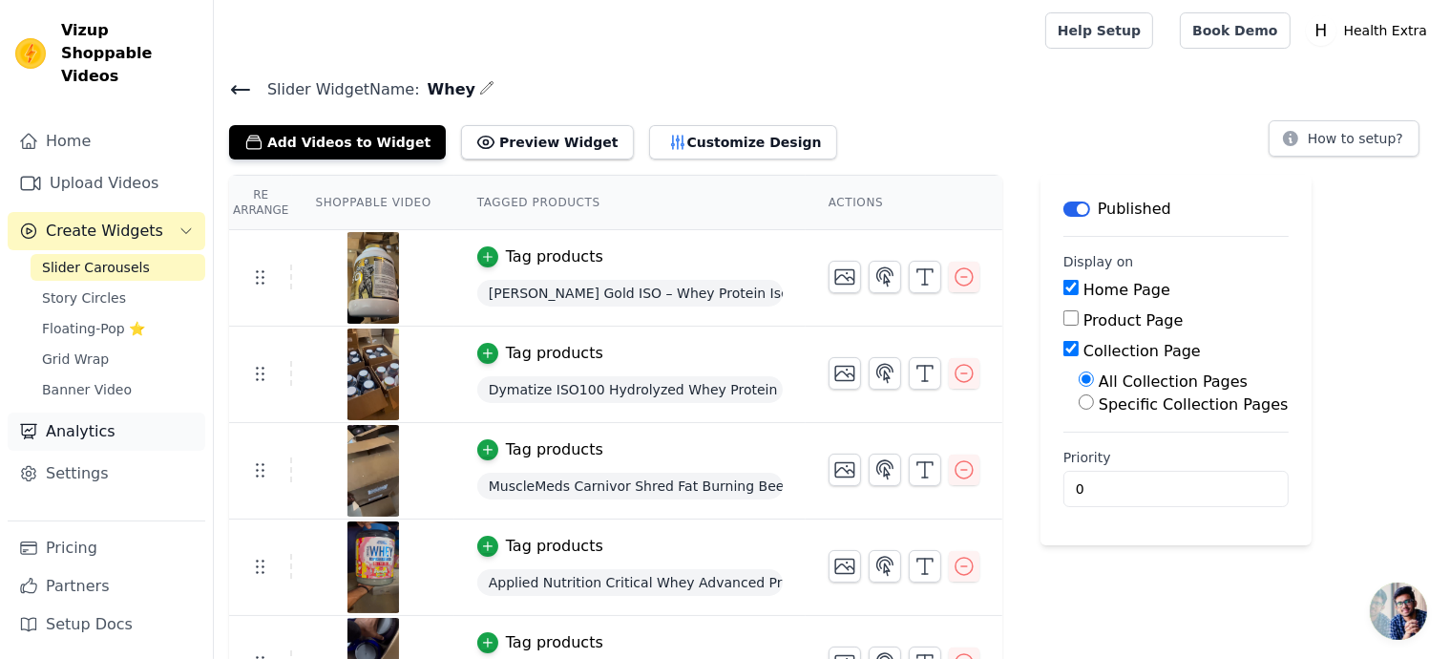
scroll to position [10, 0]
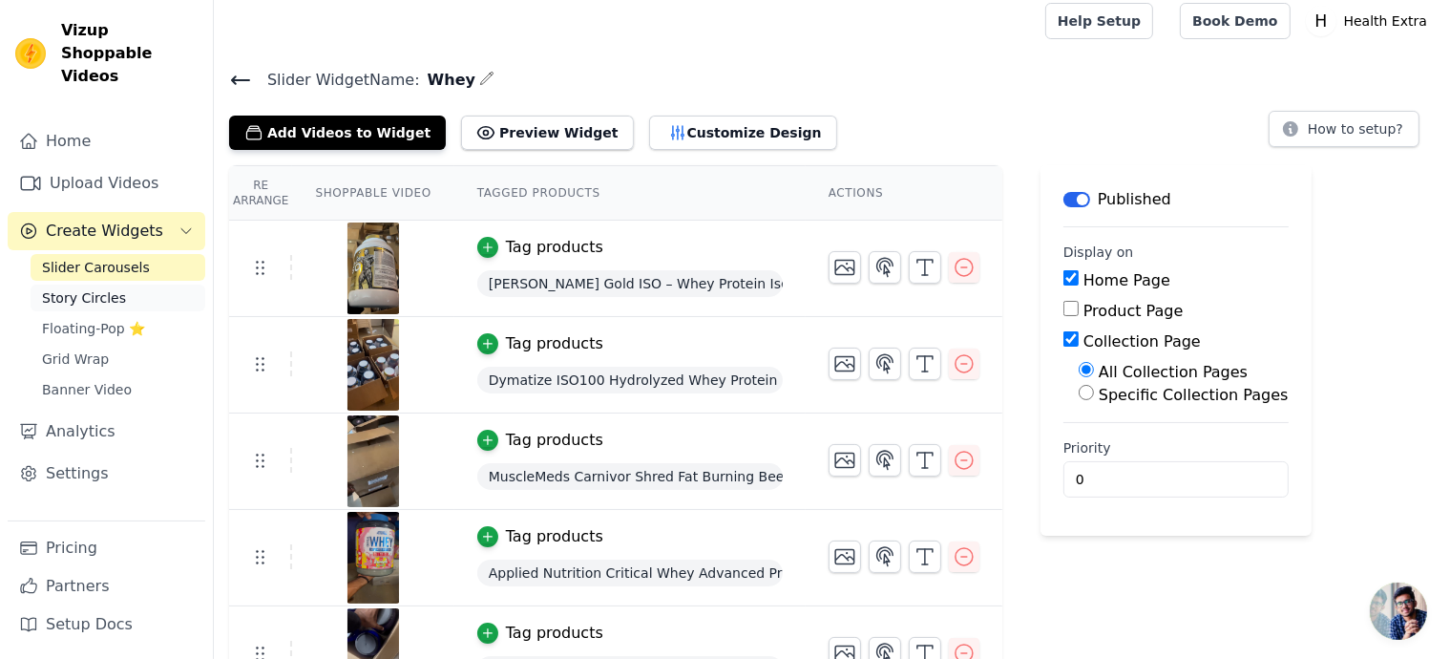
click at [132, 284] on link "Story Circles" at bounding box center [118, 297] width 175 height 27
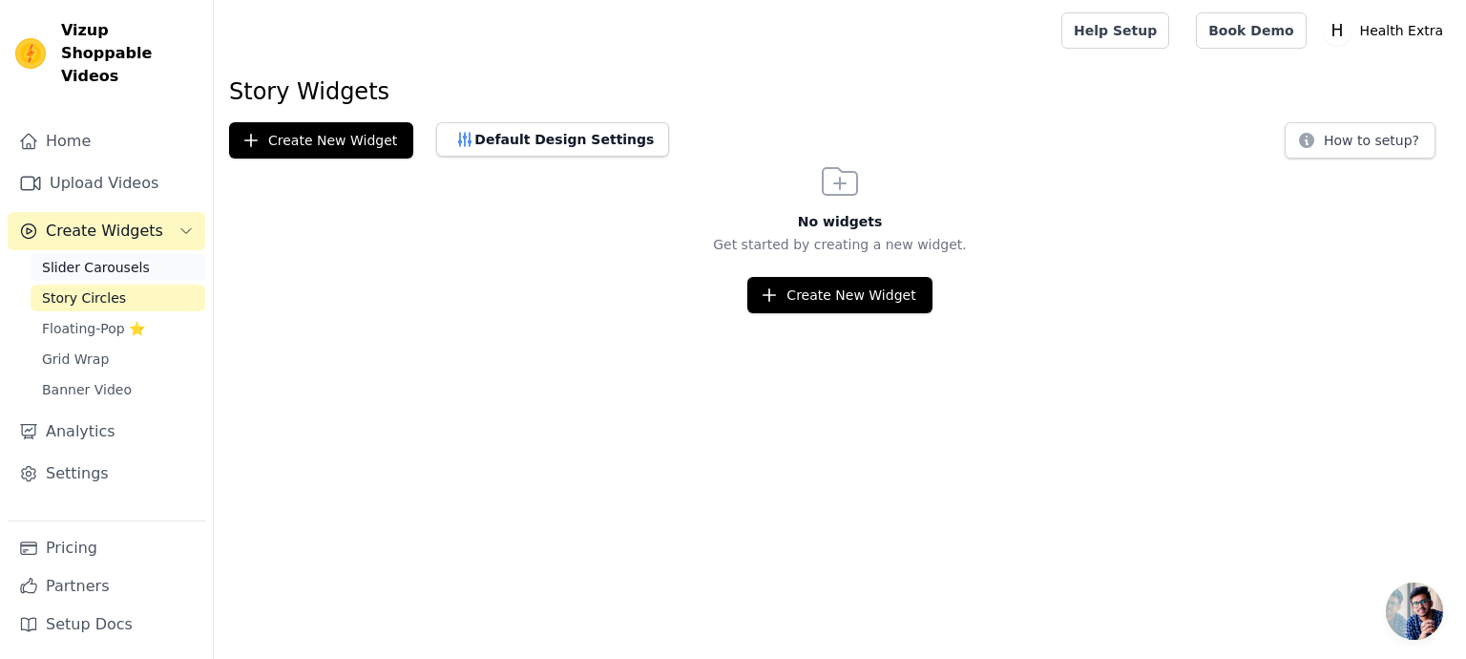
click at [128, 258] on span "Slider Carousels" at bounding box center [96, 267] width 108 height 19
